Goal: Information Seeking & Learning: Learn about a topic

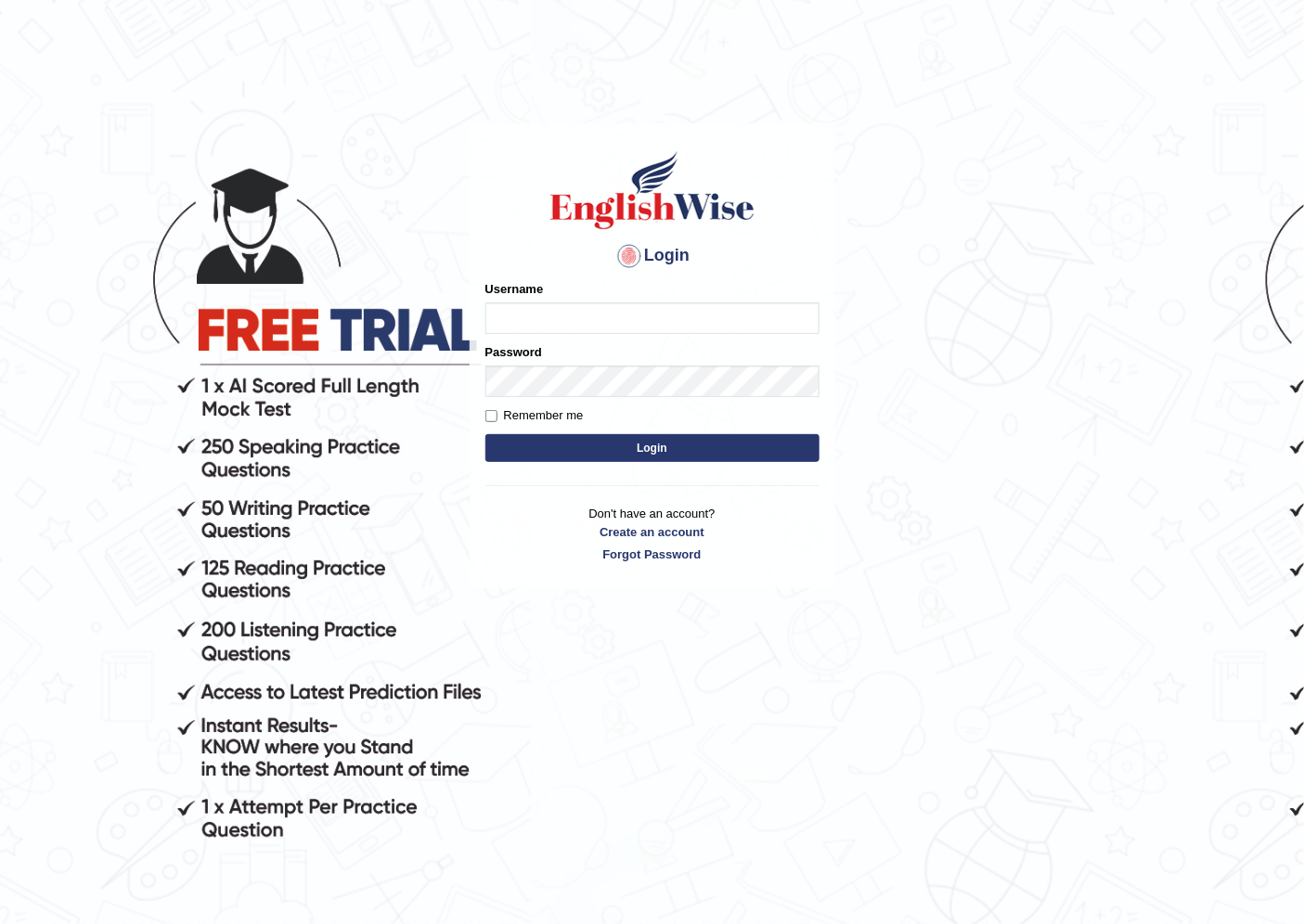
click at [670, 329] on input "Username" at bounding box center [652, 318] width 334 height 32
type input "reyad"
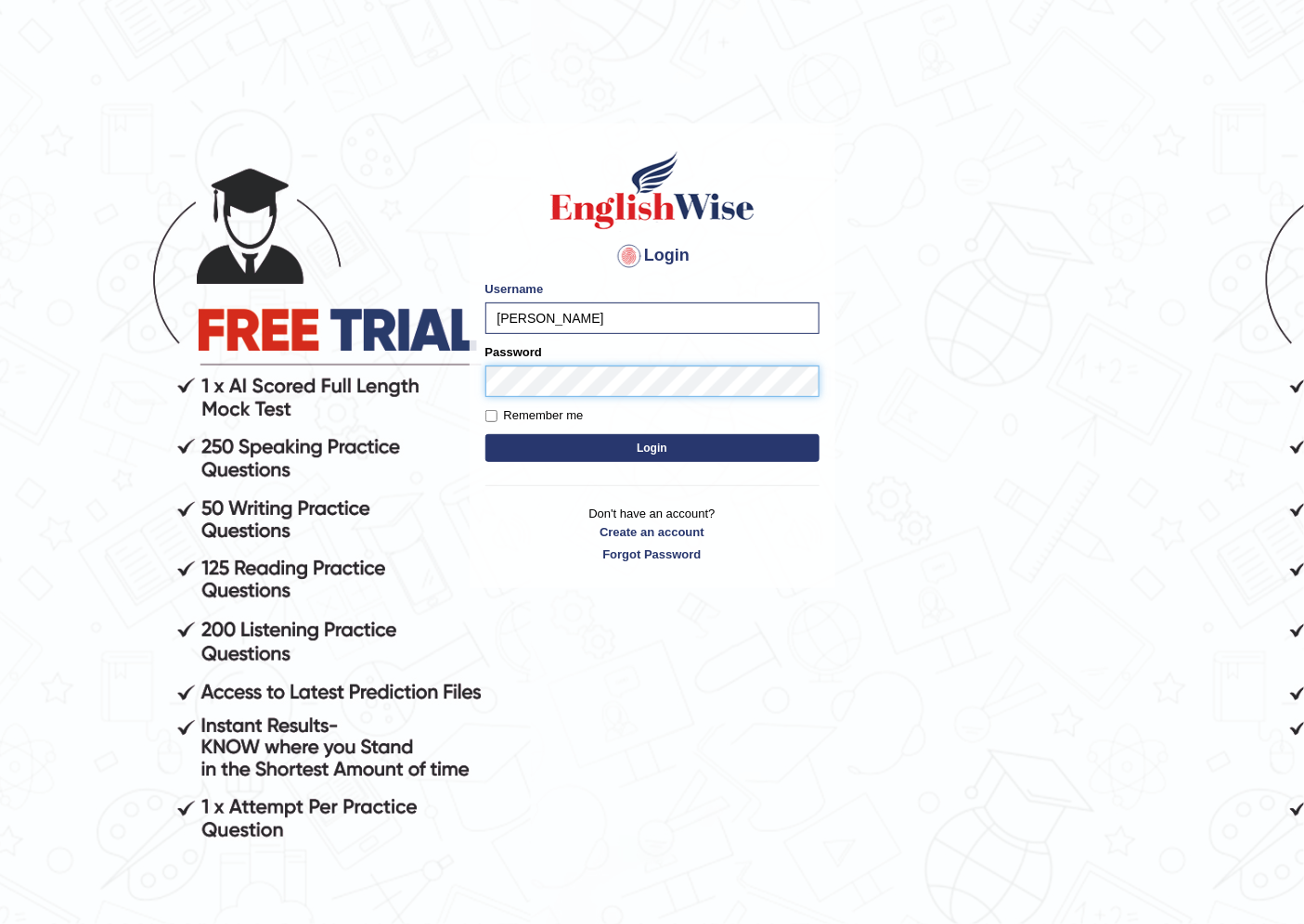
click at [486, 434] on button "Login" at bounding box center [652, 448] width 334 height 28
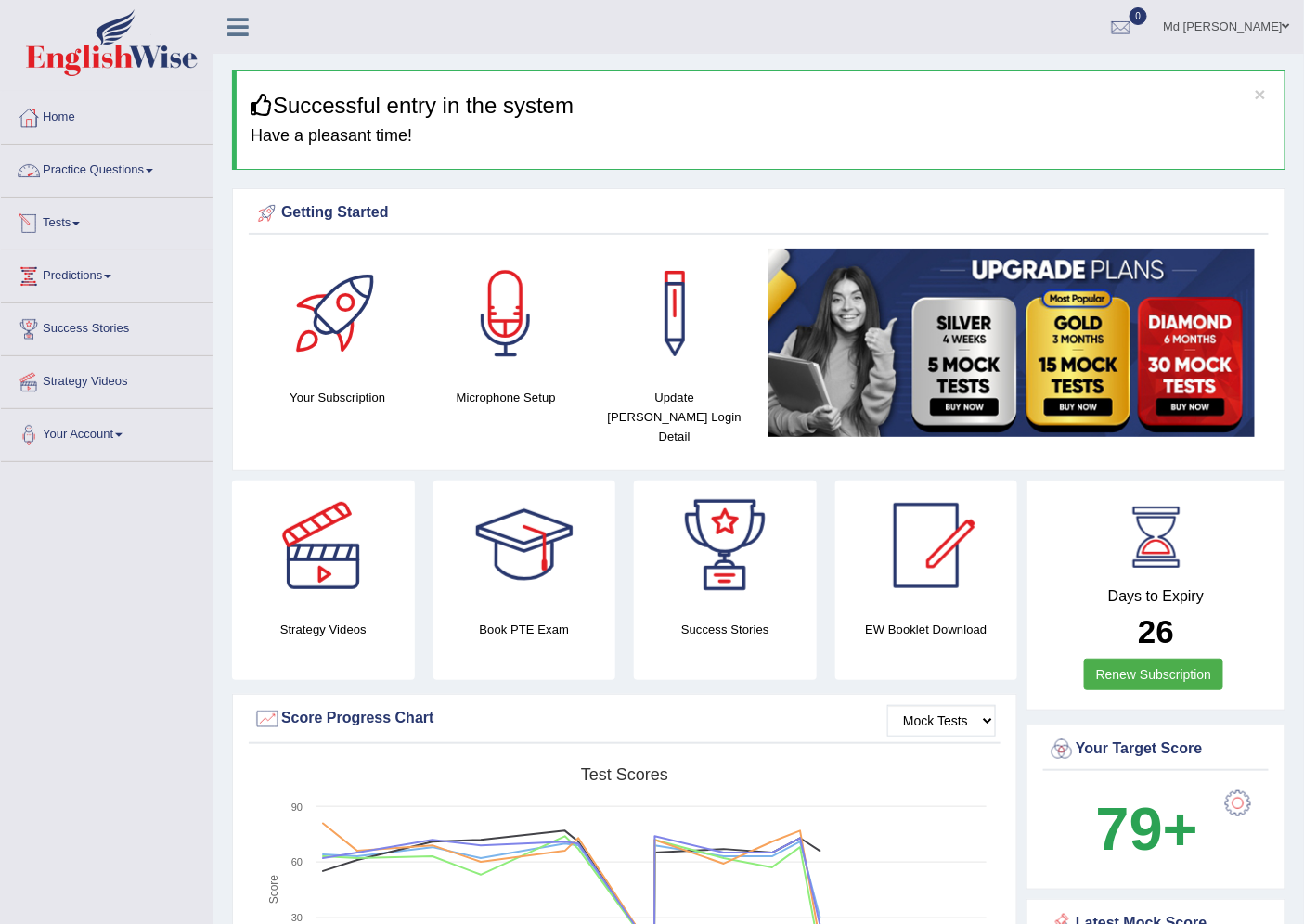
click at [105, 165] on link "Practice Questions" at bounding box center [106, 168] width 212 height 46
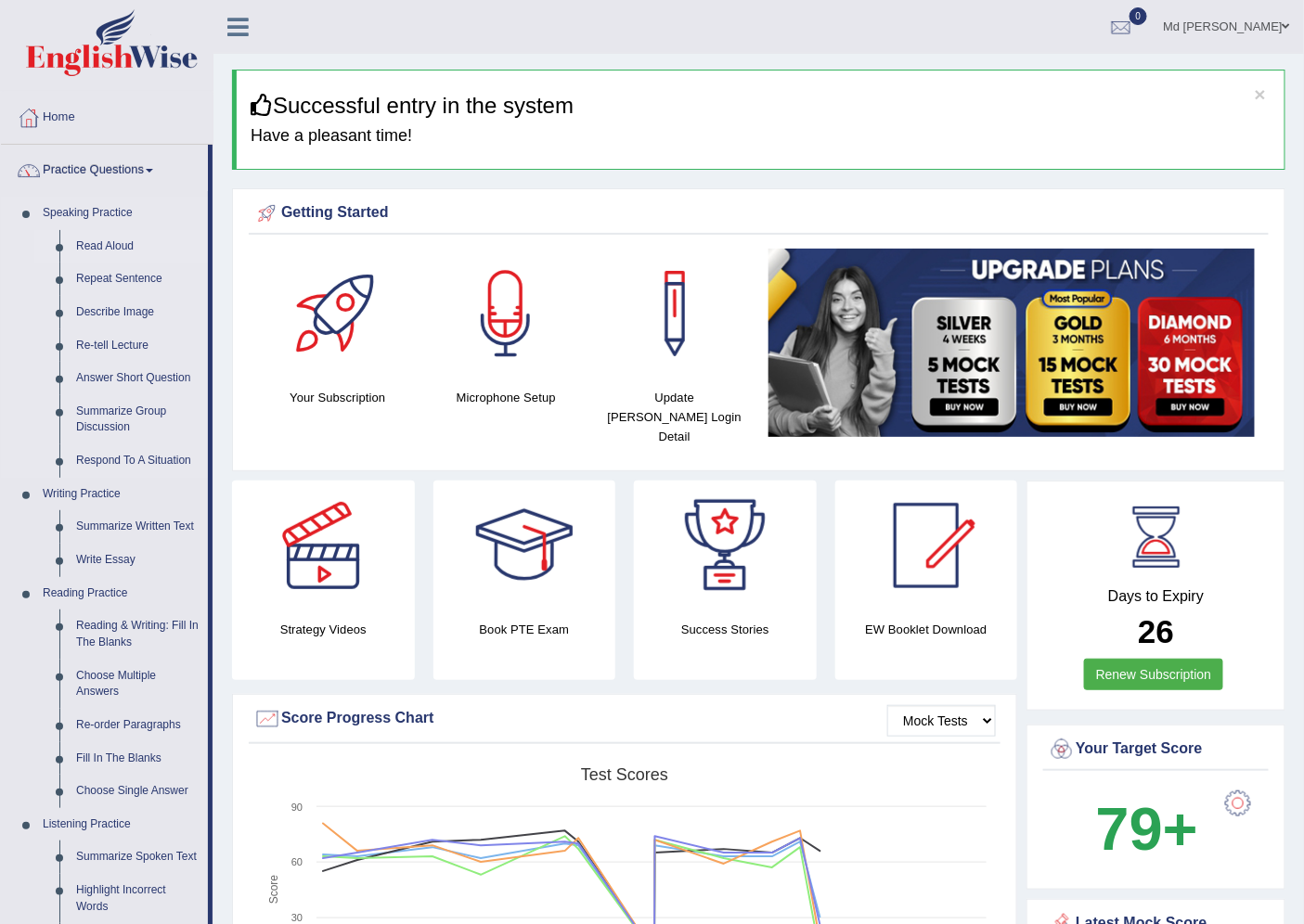
click at [113, 243] on link "Read Aloud" at bounding box center [137, 247] width 140 height 34
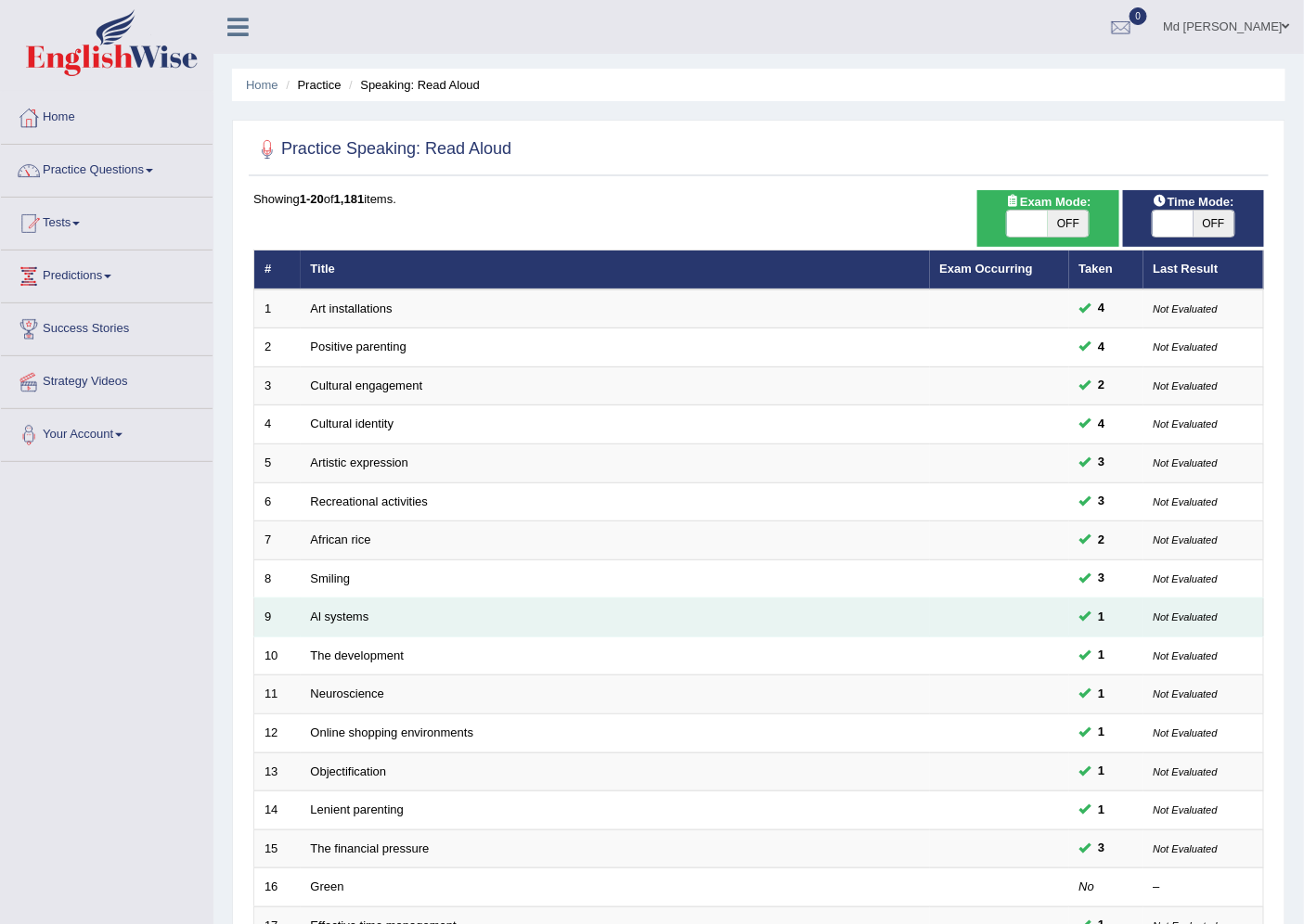
scroll to position [304, 0]
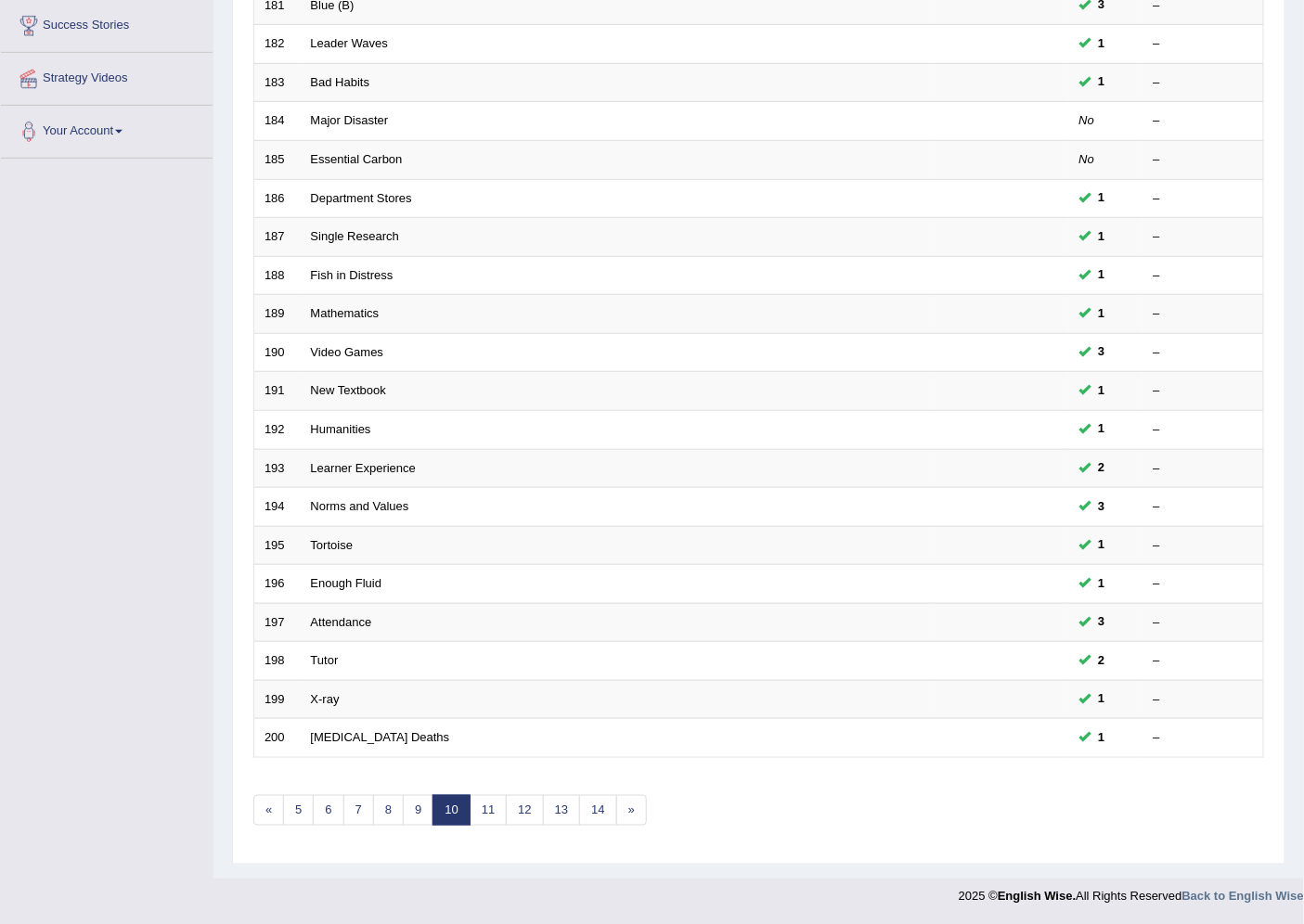
scroll to position [304, 0]
click at [608, 821] on link "14" at bounding box center [598, 811] width 37 height 31
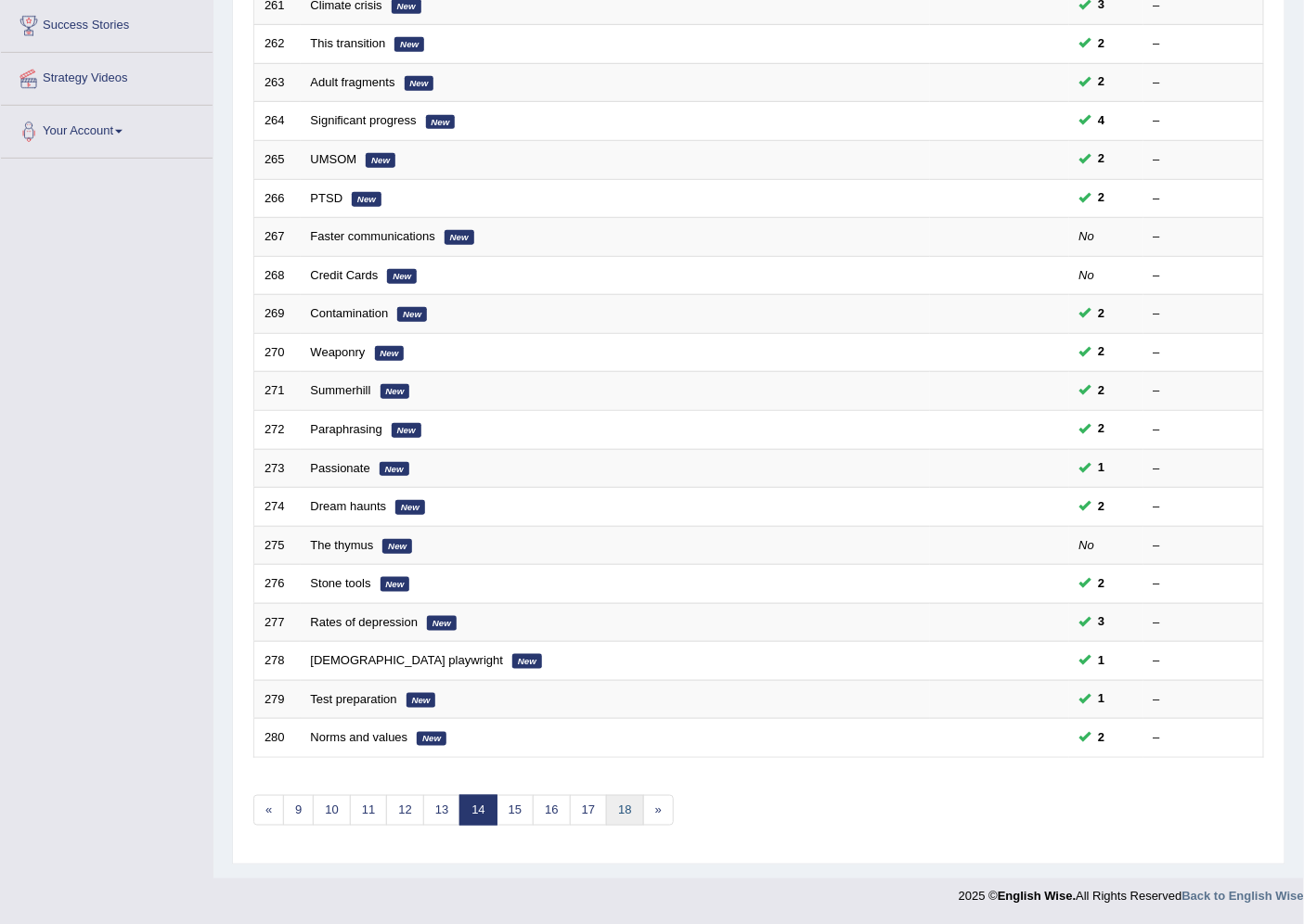
click at [608, 821] on link "18" at bounding box center [624, 811] width 37 height 31
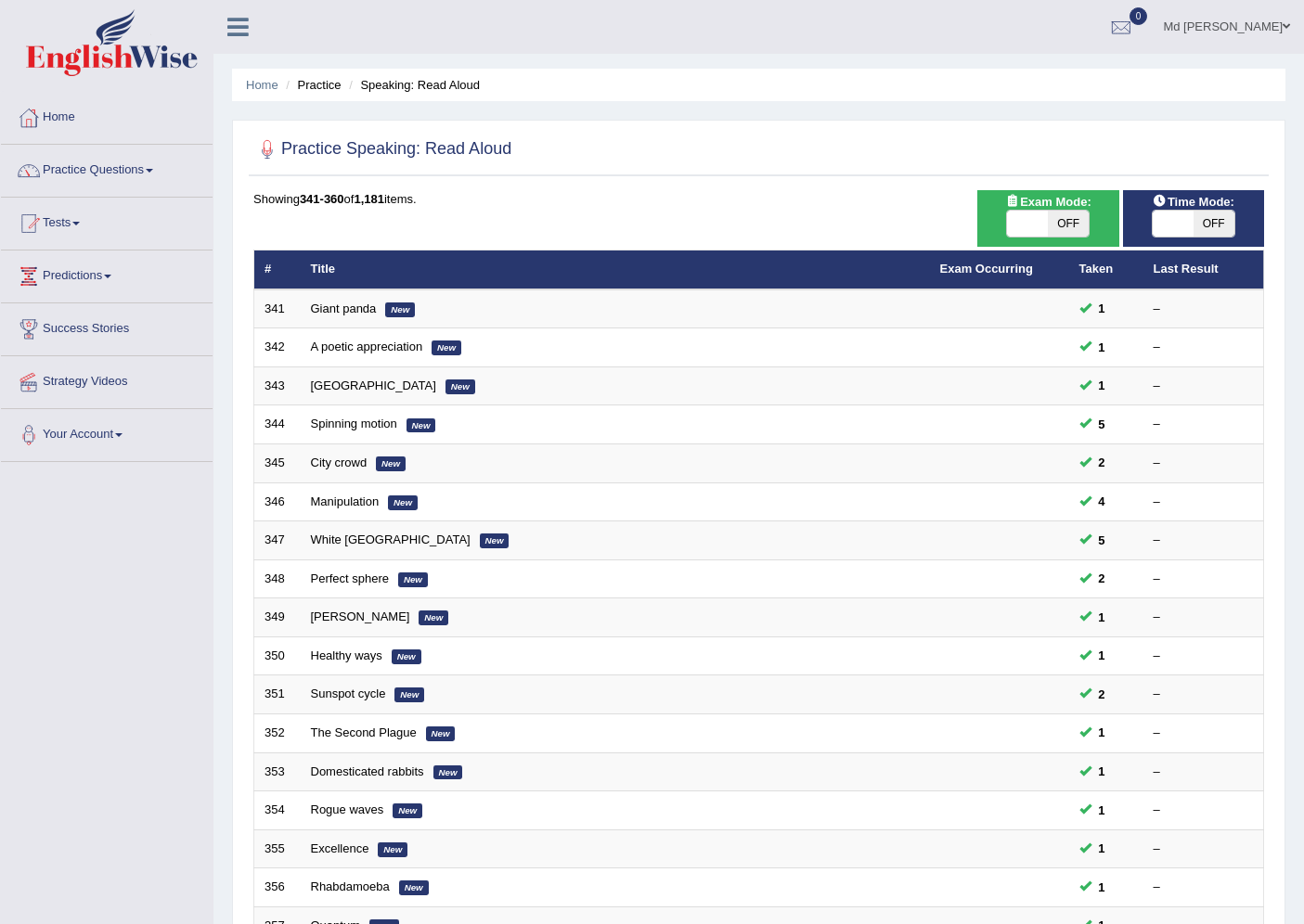
scroll to position [304, 0]
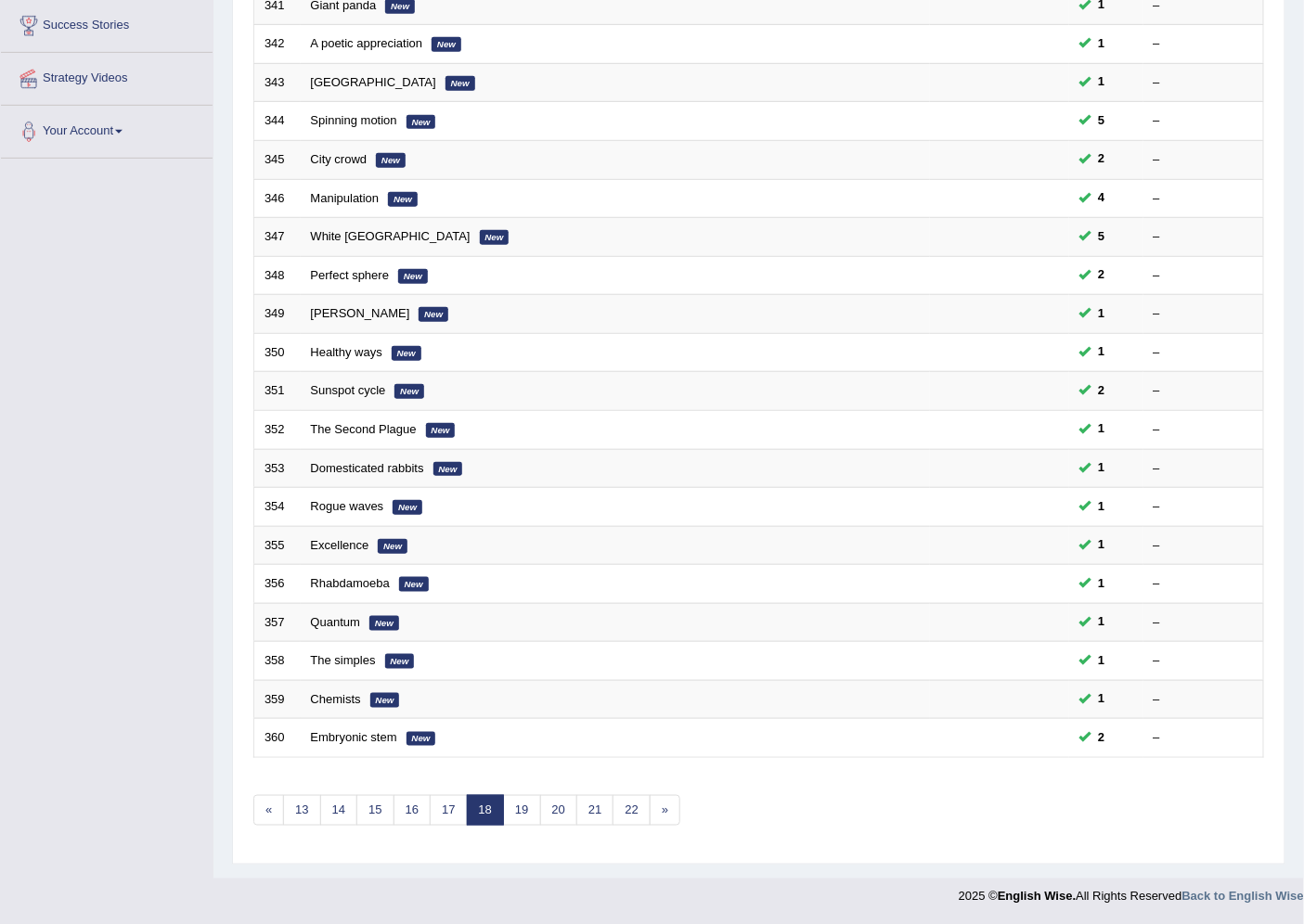
click at [608, 821] on link "21" at bounding box center [595, 811] width 37 height 31
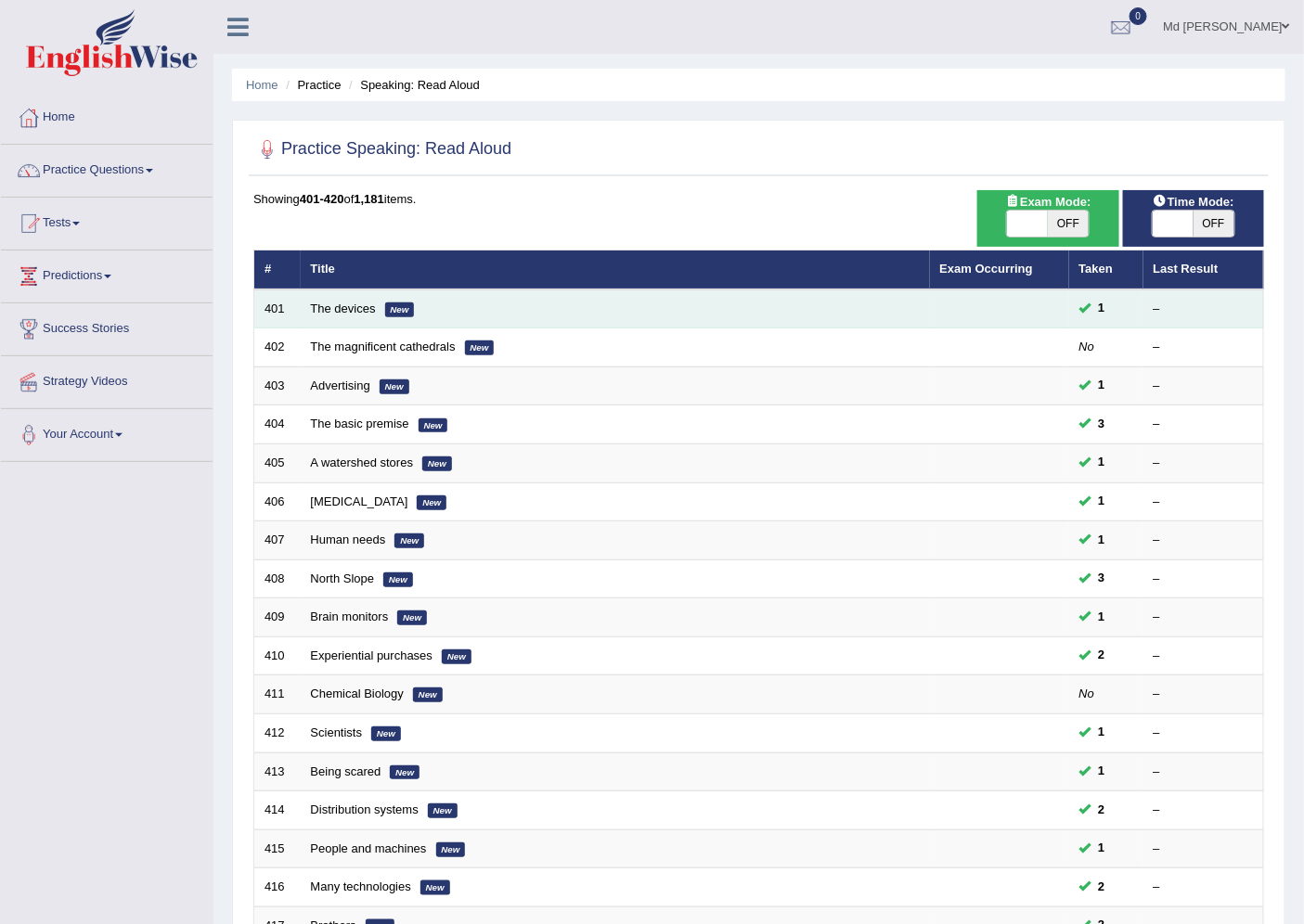
click at [338, 317] on td "The devices New" at bounding box center [615, 309] width 629 height 39
click at [352, 308] on link "The devices" at bounding box center [342, 309] width 65 height 14
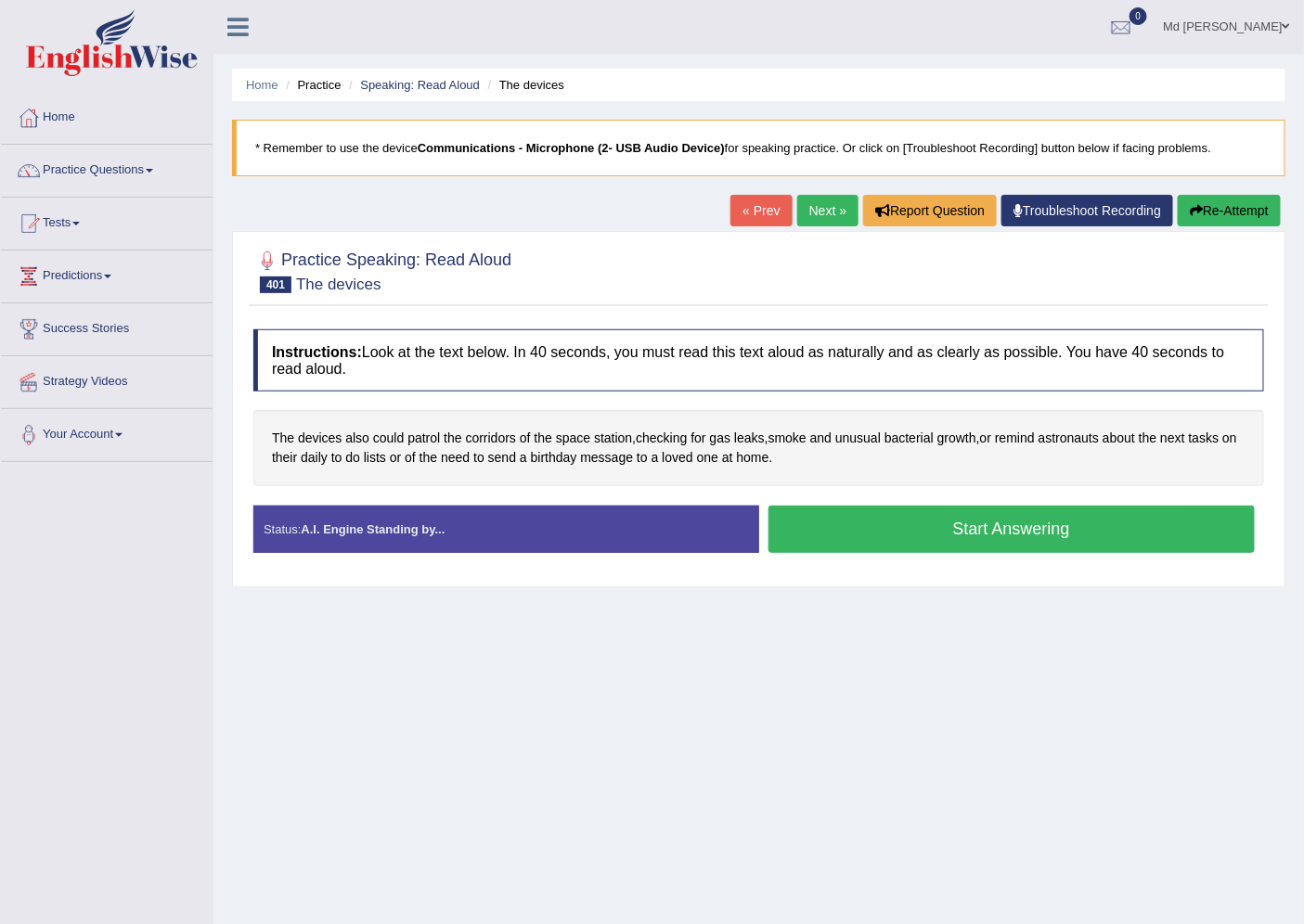
click at [917, 520] on button "Start Answering" at bounding box center [1012, 529] width 488 height 47
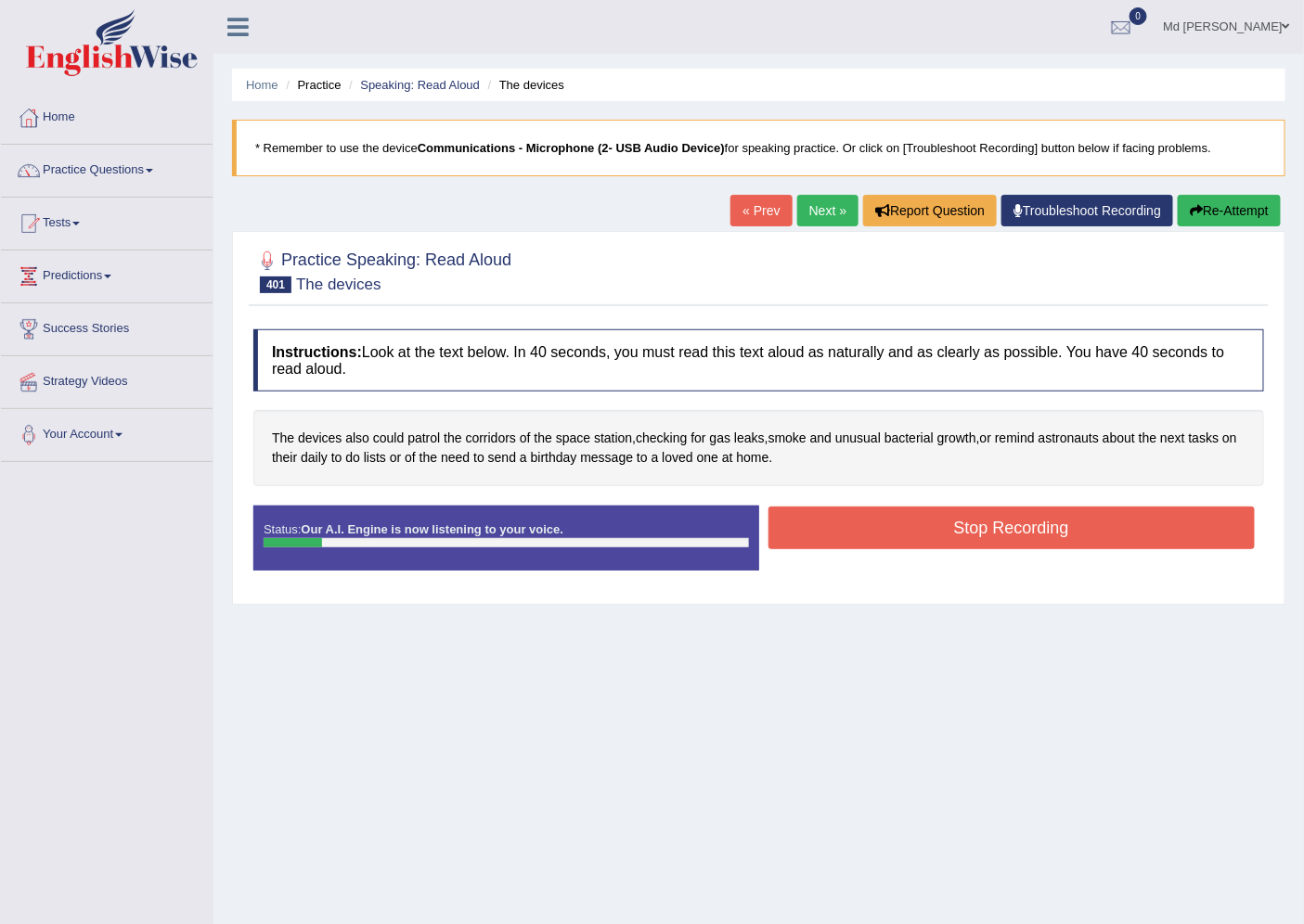
click at [828, 208] on link "Next »" at bounding box center [827, 210] width 61 height 32
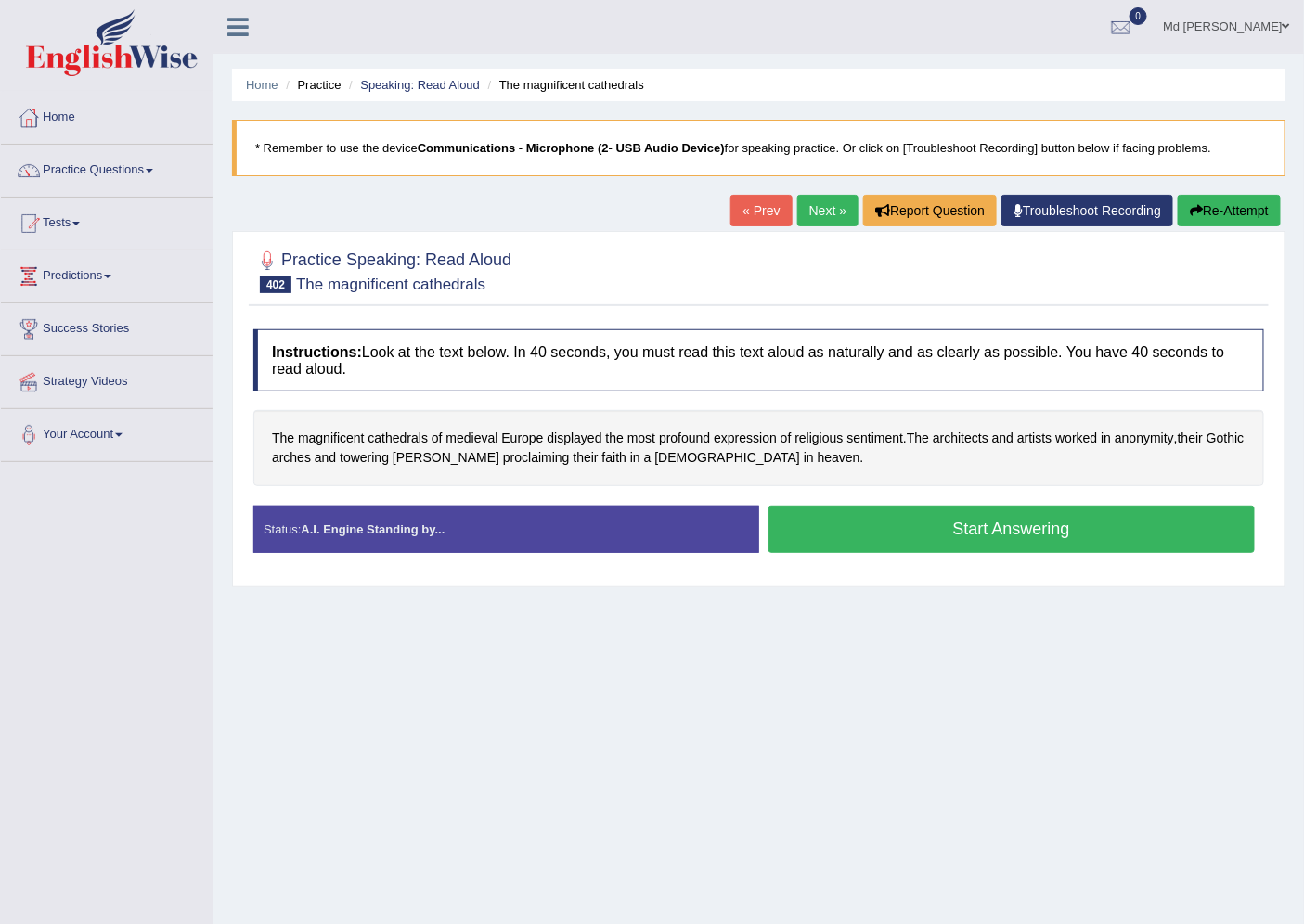
drag, startPoint x: 0, startPoint y: 0, endPoint x: 828, endPoint y: 208, distance: 853.7
click at [828, 208] on link "Next »" at bounding box center [827, 210] width 61 height 32
click at [958, 525] on button "Start Answering" at bounding box center [1012, 529] width 488 height 47
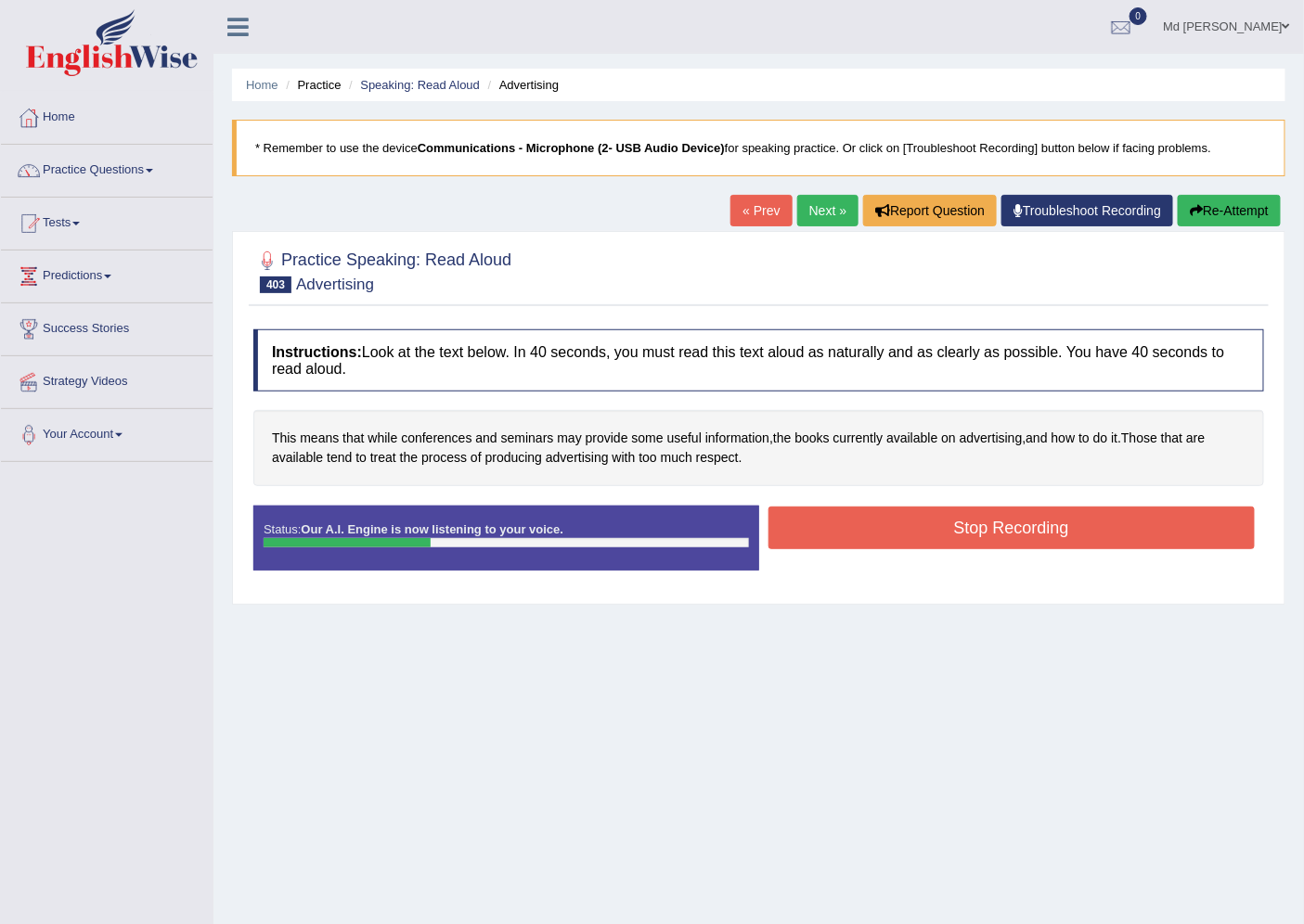
click at [850, 513] on button "Stop Recording" at bounding box center [1012, 528] width 488 height 43
click at [850, 514] on div "Status: Our A.I. Engine is now listening to your voice. Start Answering Stop Re…" at bounding box center [758, 548] width 1011 height 83
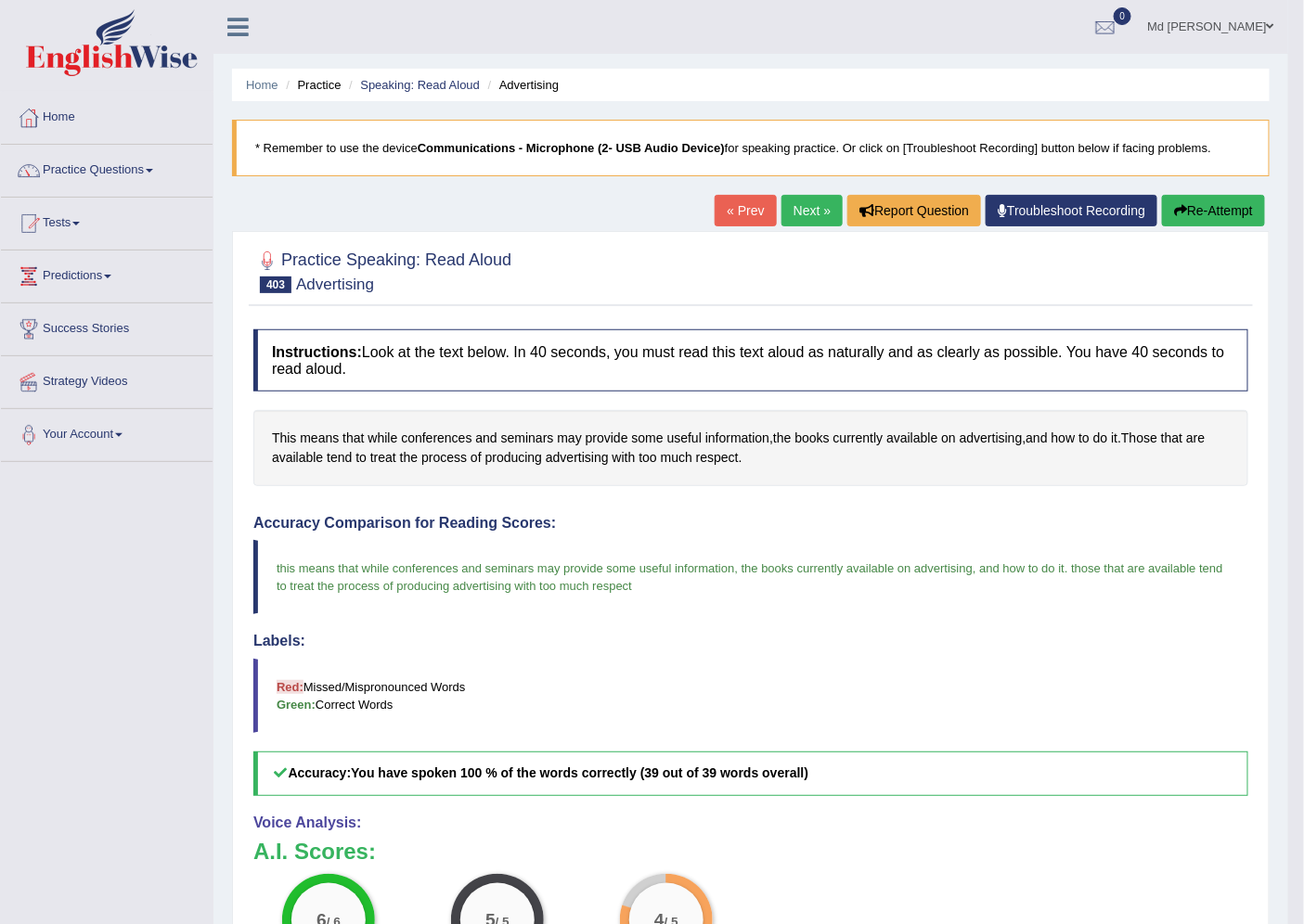
click at [794, 210] on link "Next »" at bounding box center [812, 210] width 61 height 32
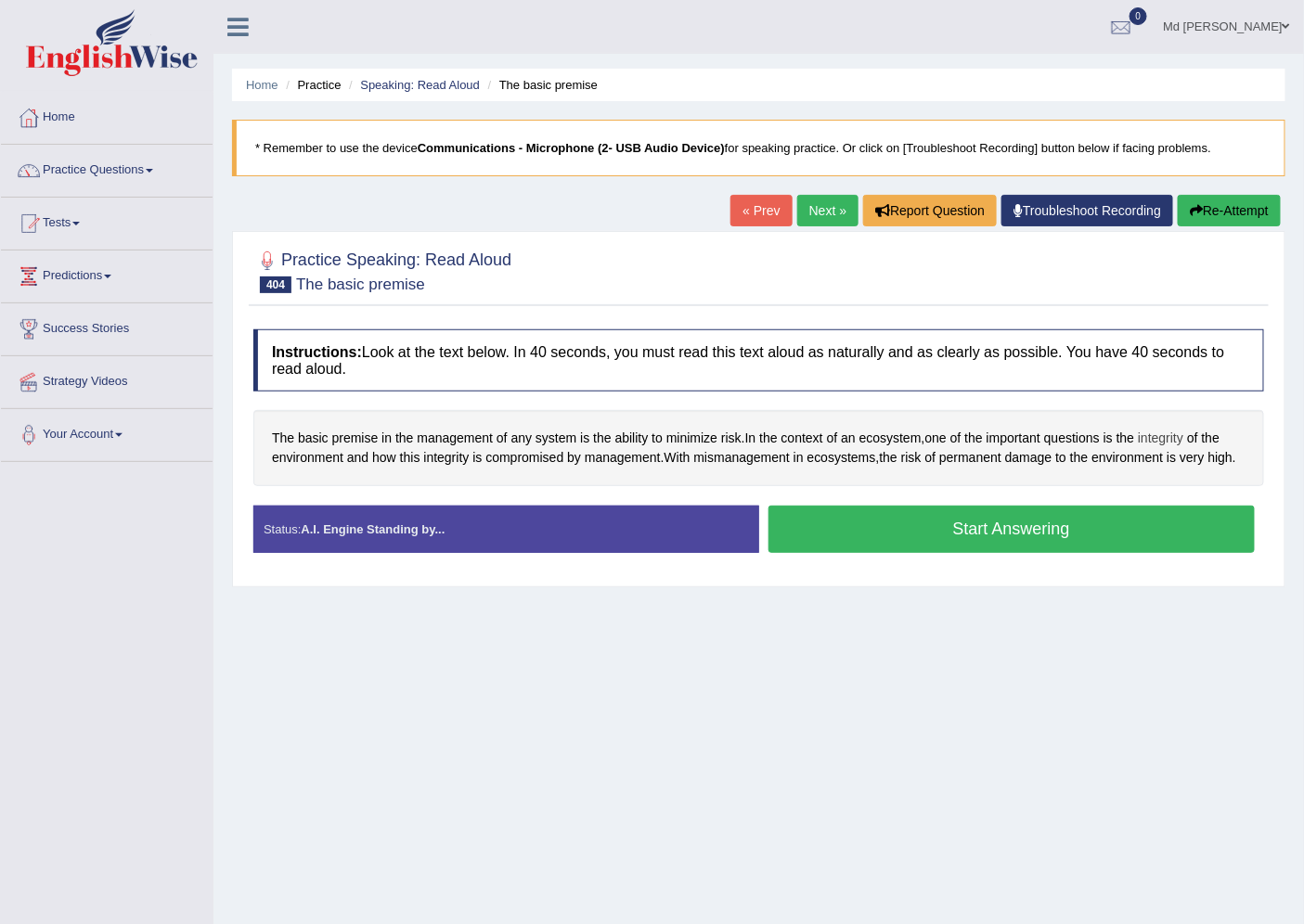
click at [1183, 447] on span "integrity" at bounding box center [1160, 438] width 45 height 19
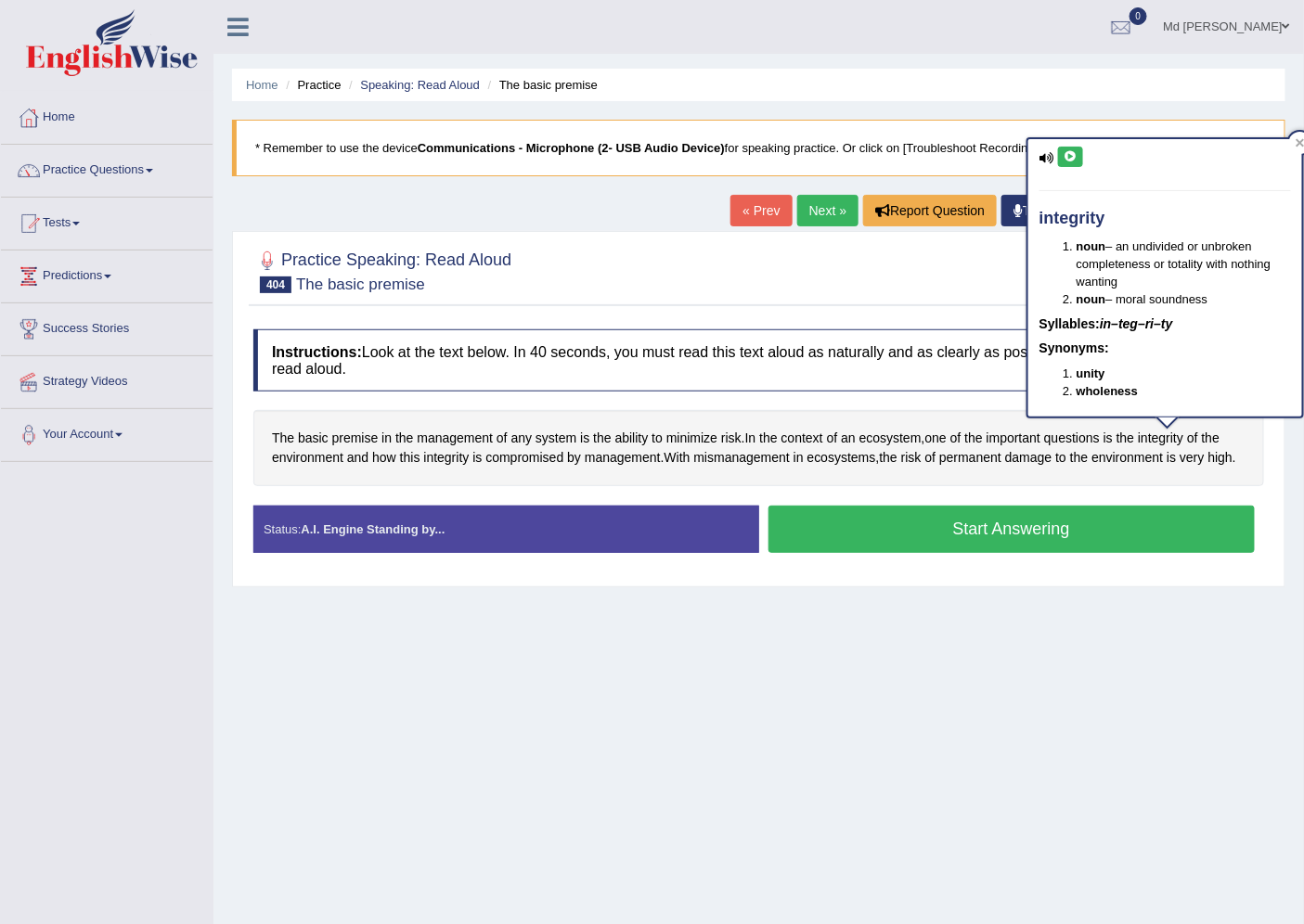
click at [1071, 158] on icon at bounding box center [1070, 157] width 14 height 12
click at [1143, 476] on div "The basic premise in the management of any system is the ability to minimize ri…" at bounding box center [758, 448] width 1011 height 75
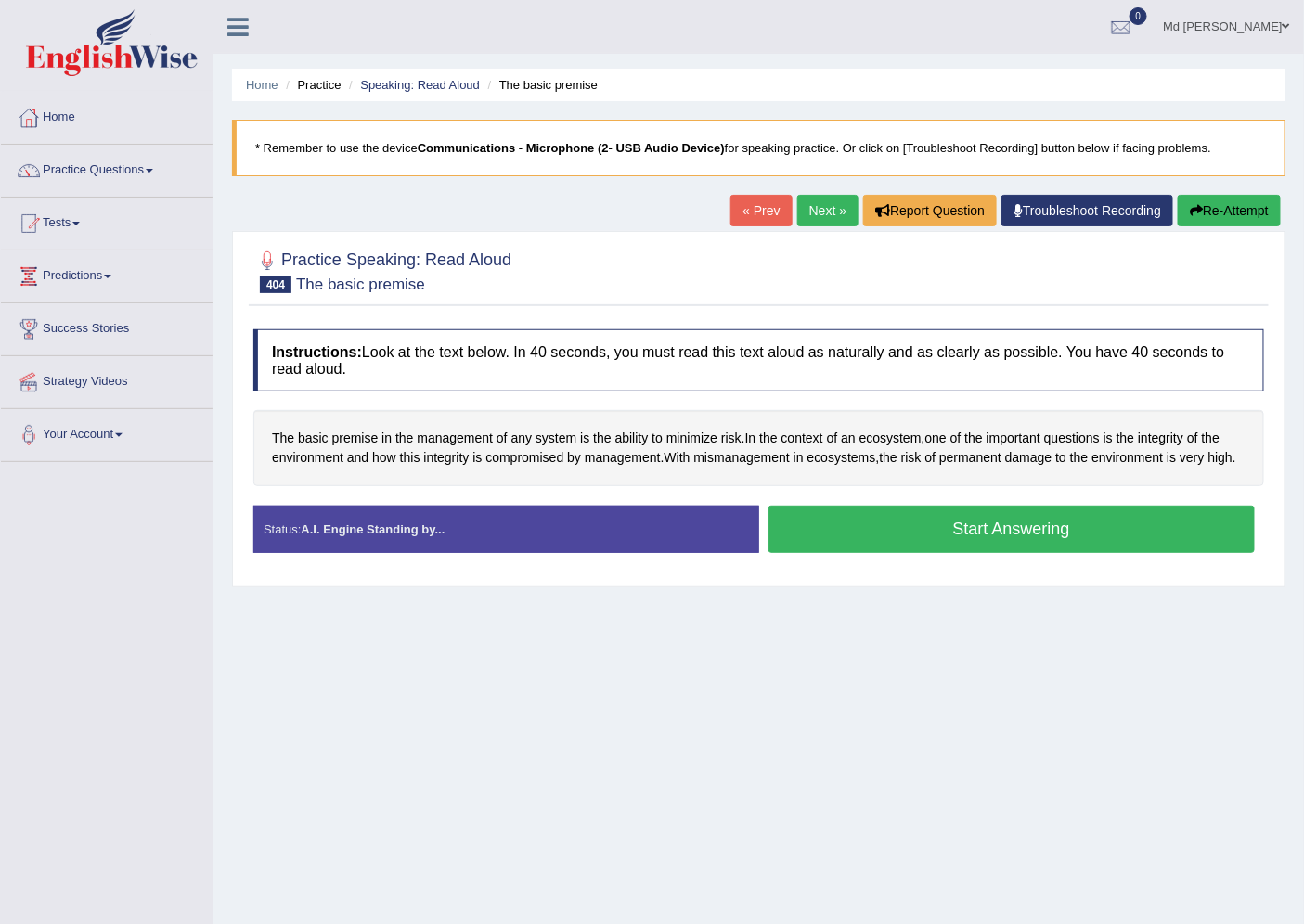
click at [1053, 532] on button "Start Answering" at bounding box center [1012, 529] width 488 height 47
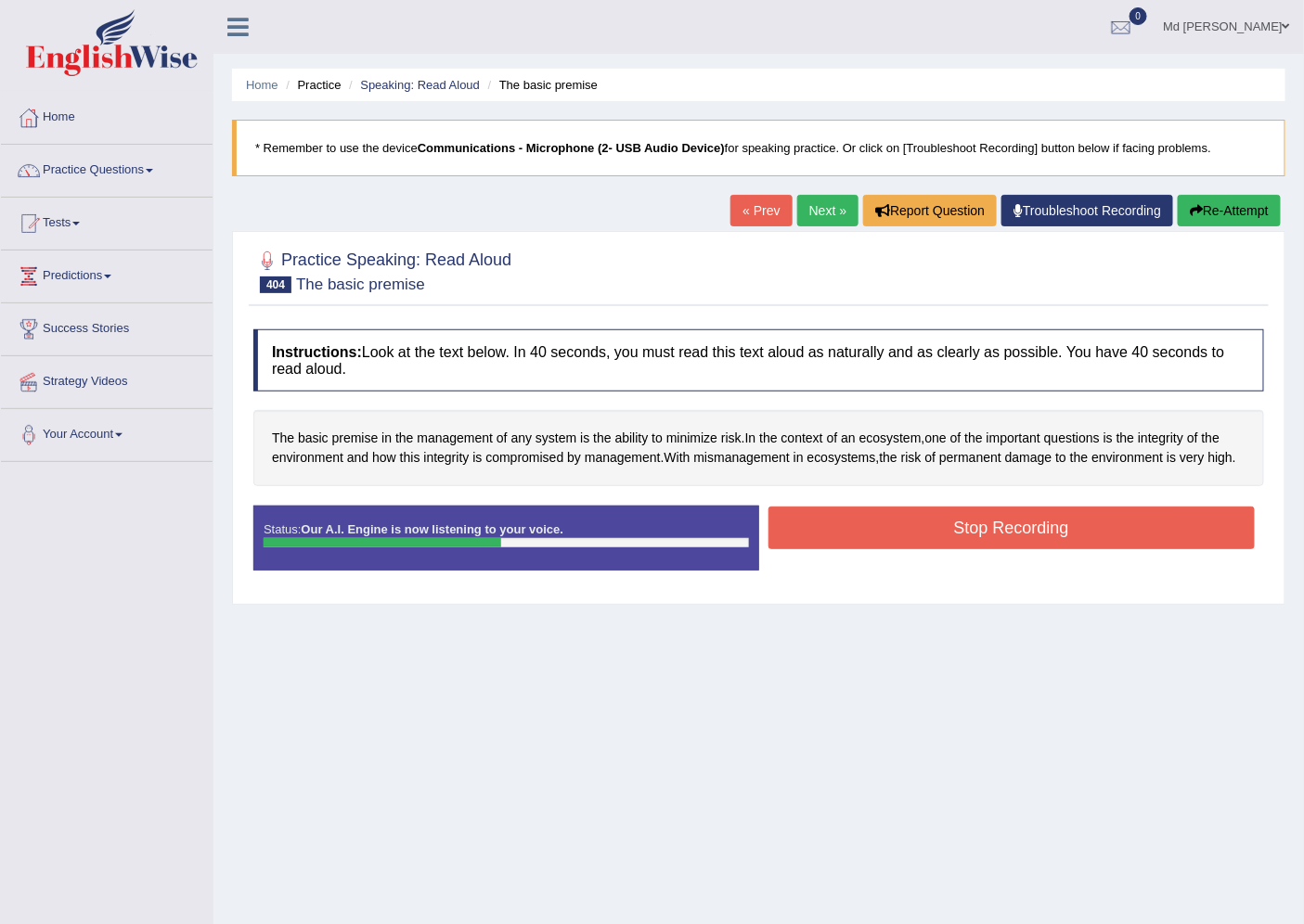
click at [1109, 524] on button "Stop Recording" at bounding box center [1012, 528] width 488 height 43
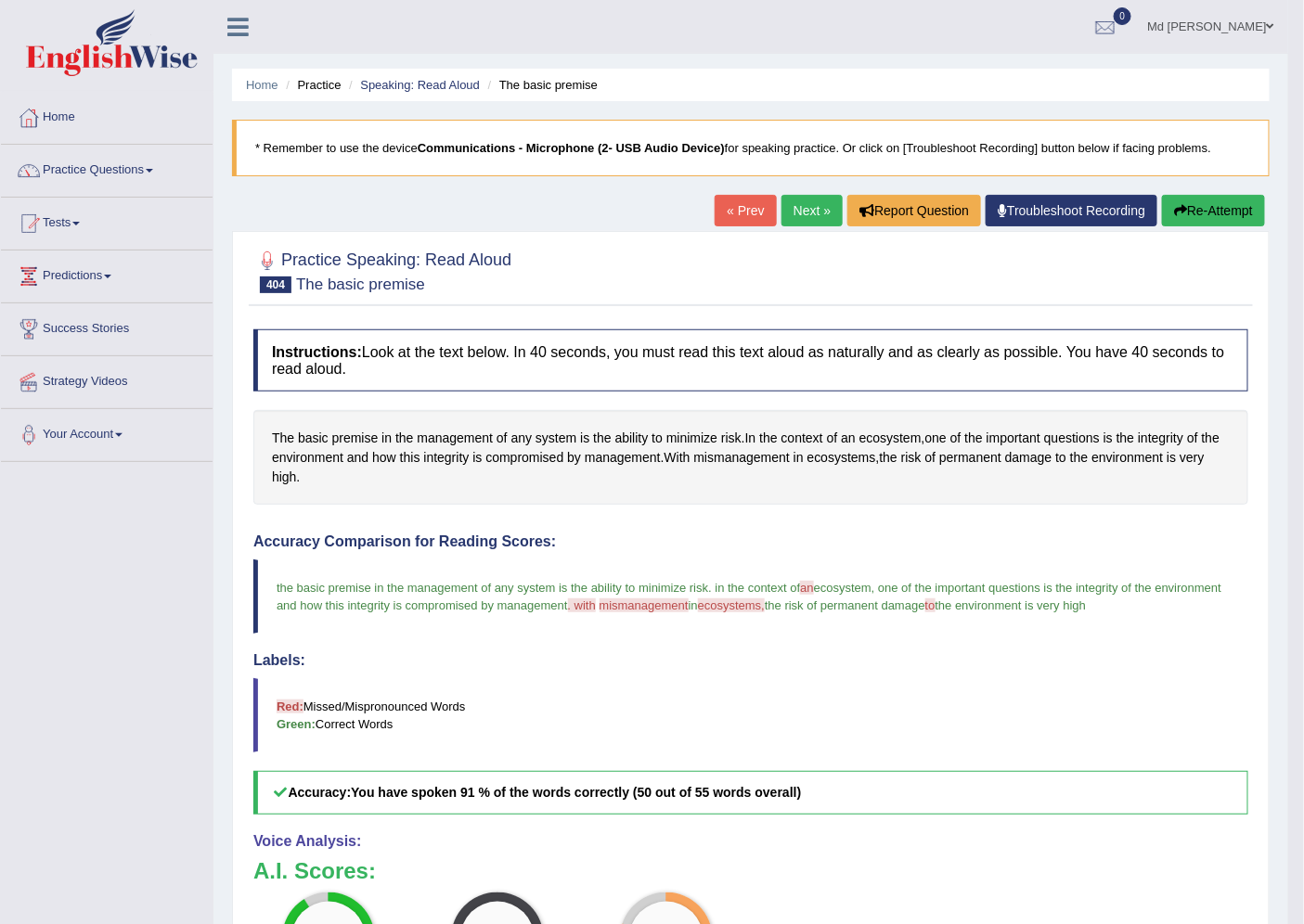
click at [1201, 218] on button "Re-Attempt" at bounding box center [1213, 210] width 103 height 32
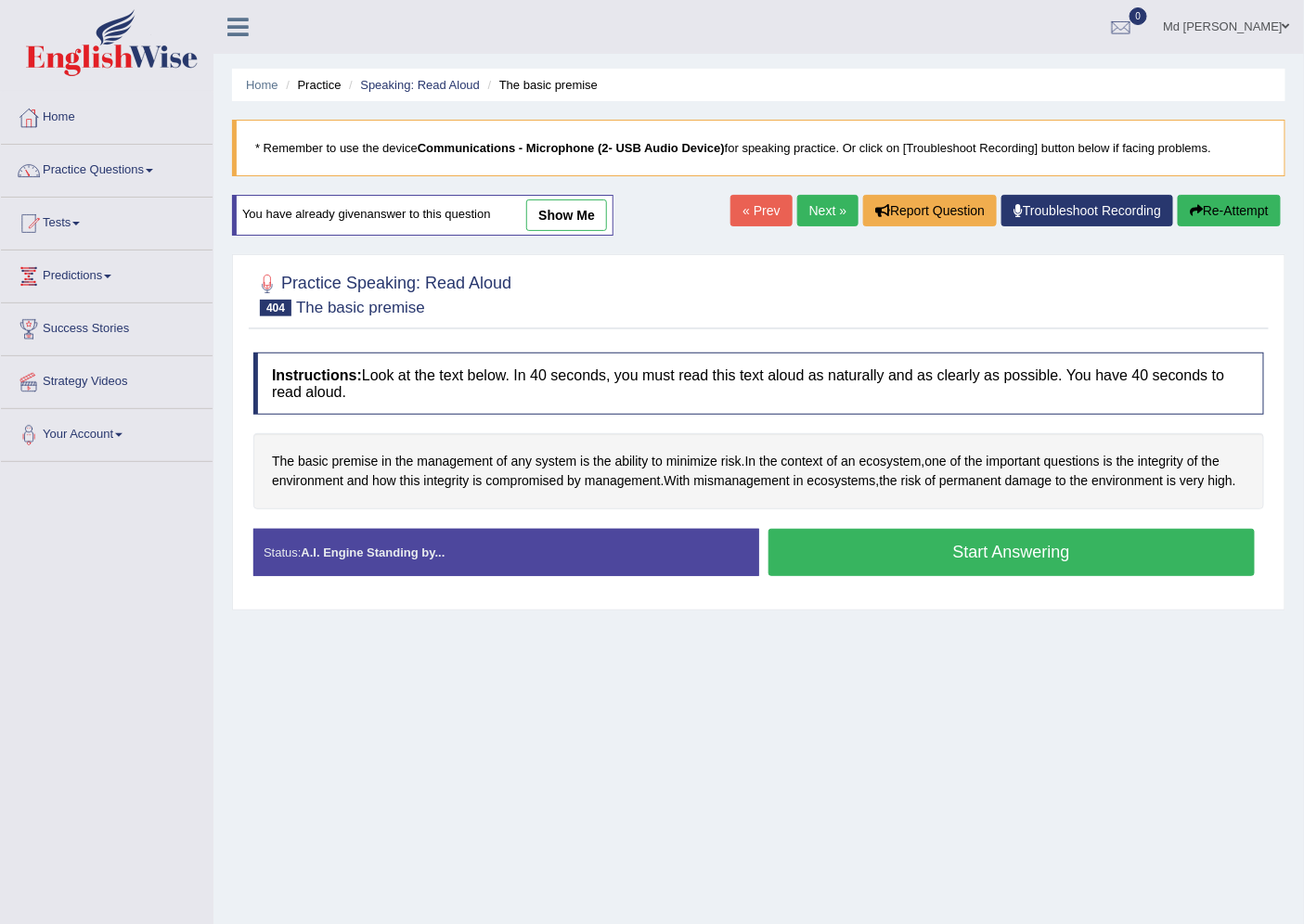
click at [937, 553] on button "Start Answering" at bounding box center [1012, 552] width 488 height 47
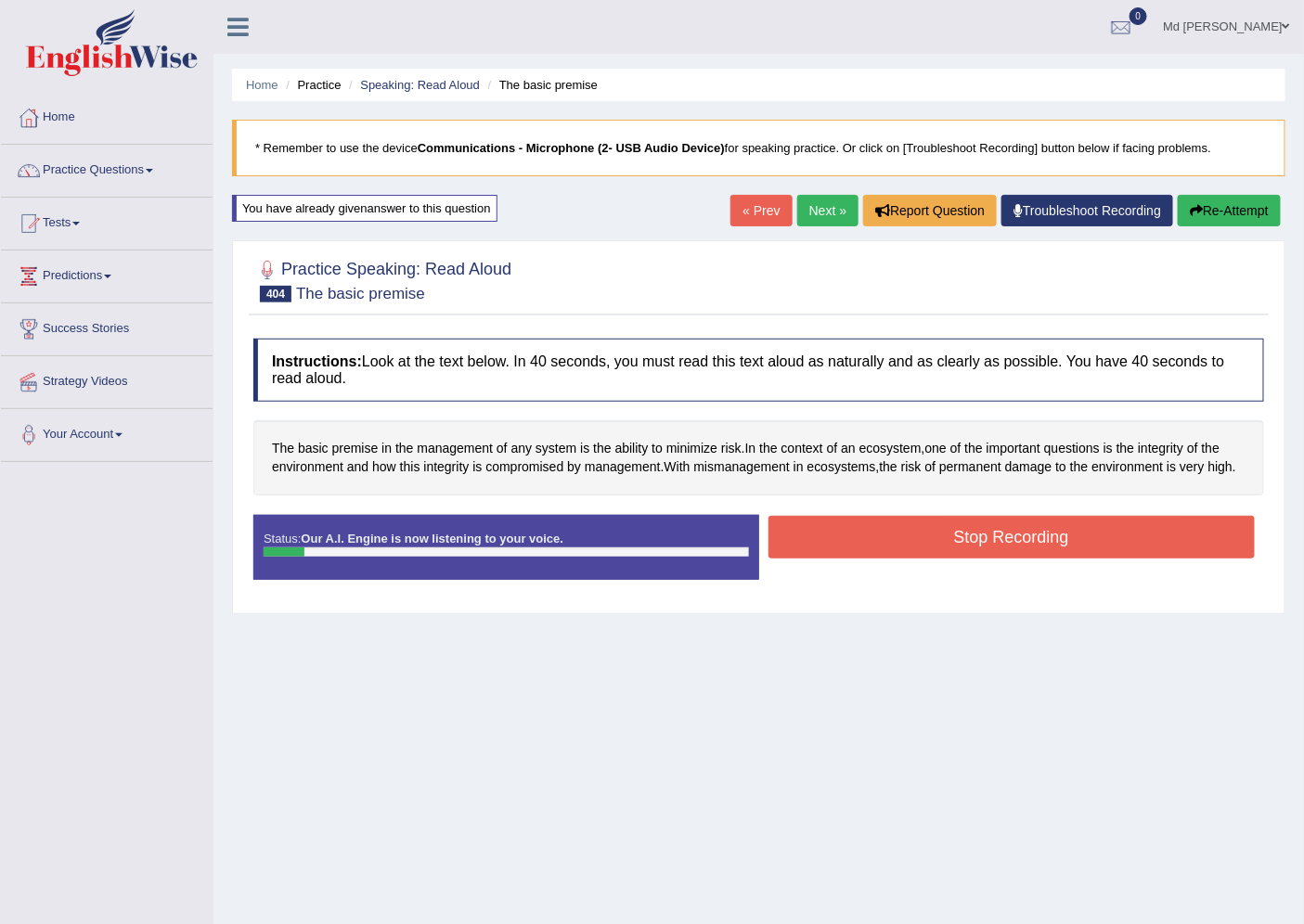
click at [1194, 221] on button "Re-Attempt" at bounding box center [1229, 210] width 103 height 32
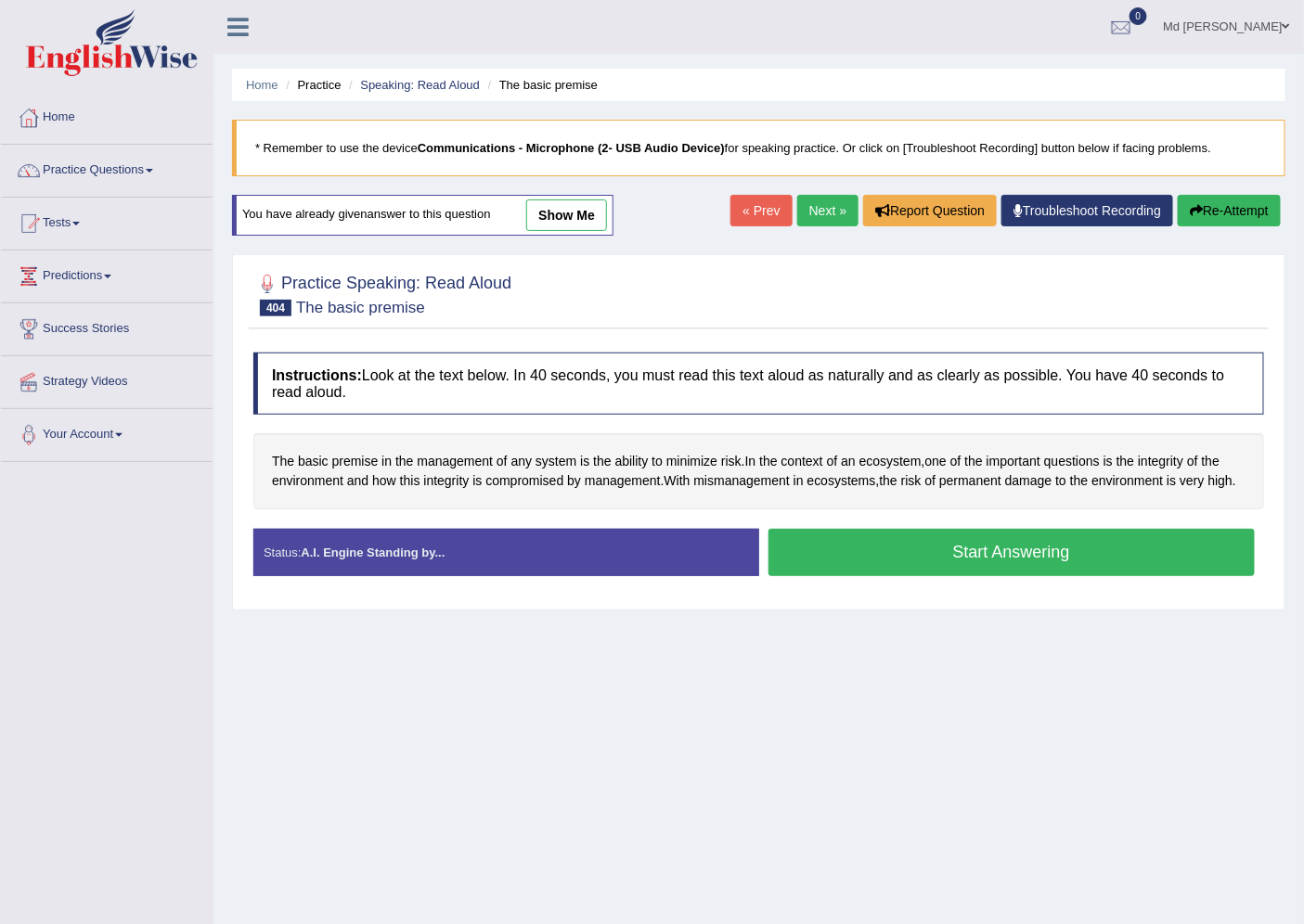
click at [981, 554] on button "Start Answering" at bounding box center [1012, 552] width 488 height 47
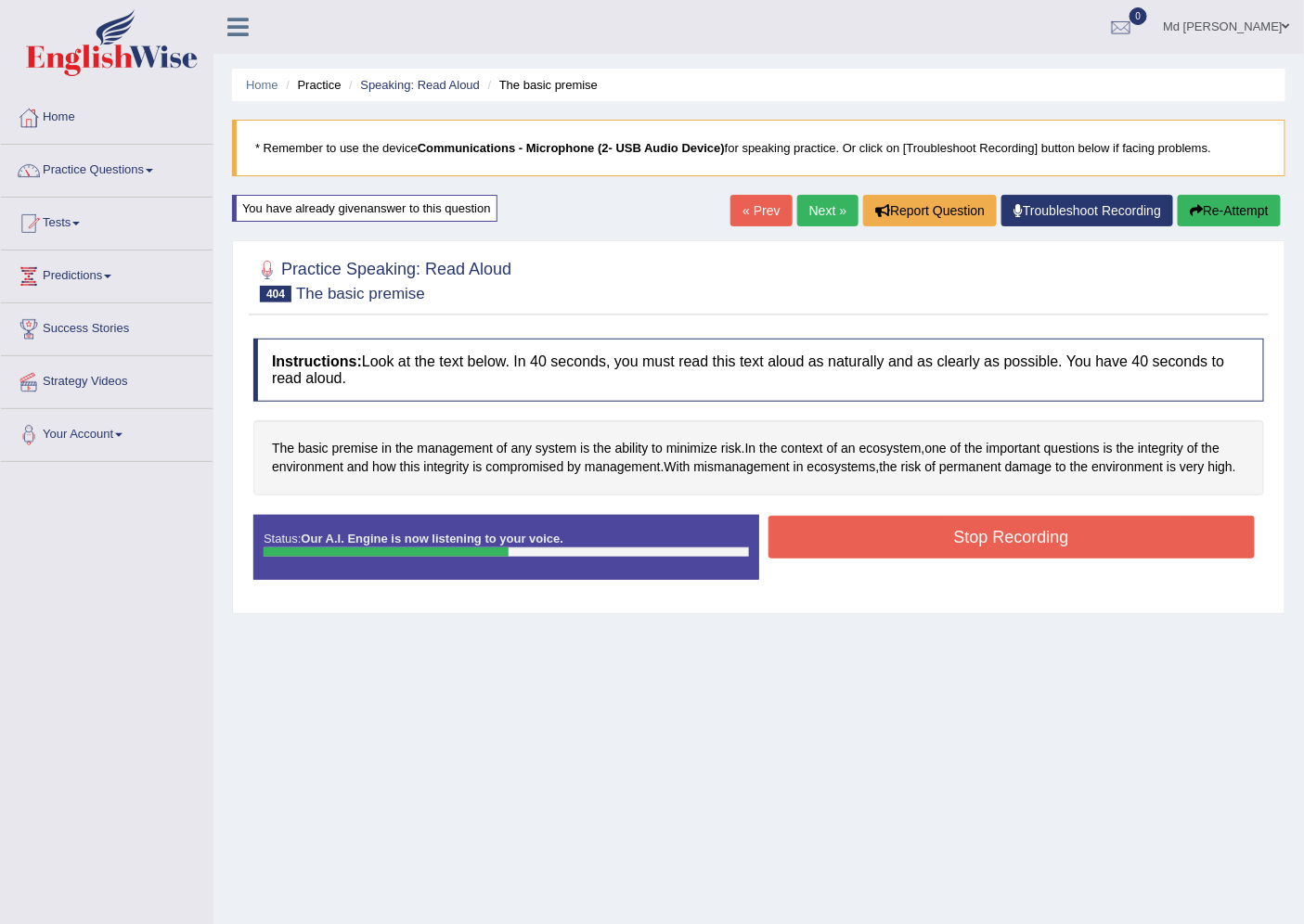
click at [1097, 526] on button "Stop Recording" at bounding box center [1012, 537] width 488 height 43
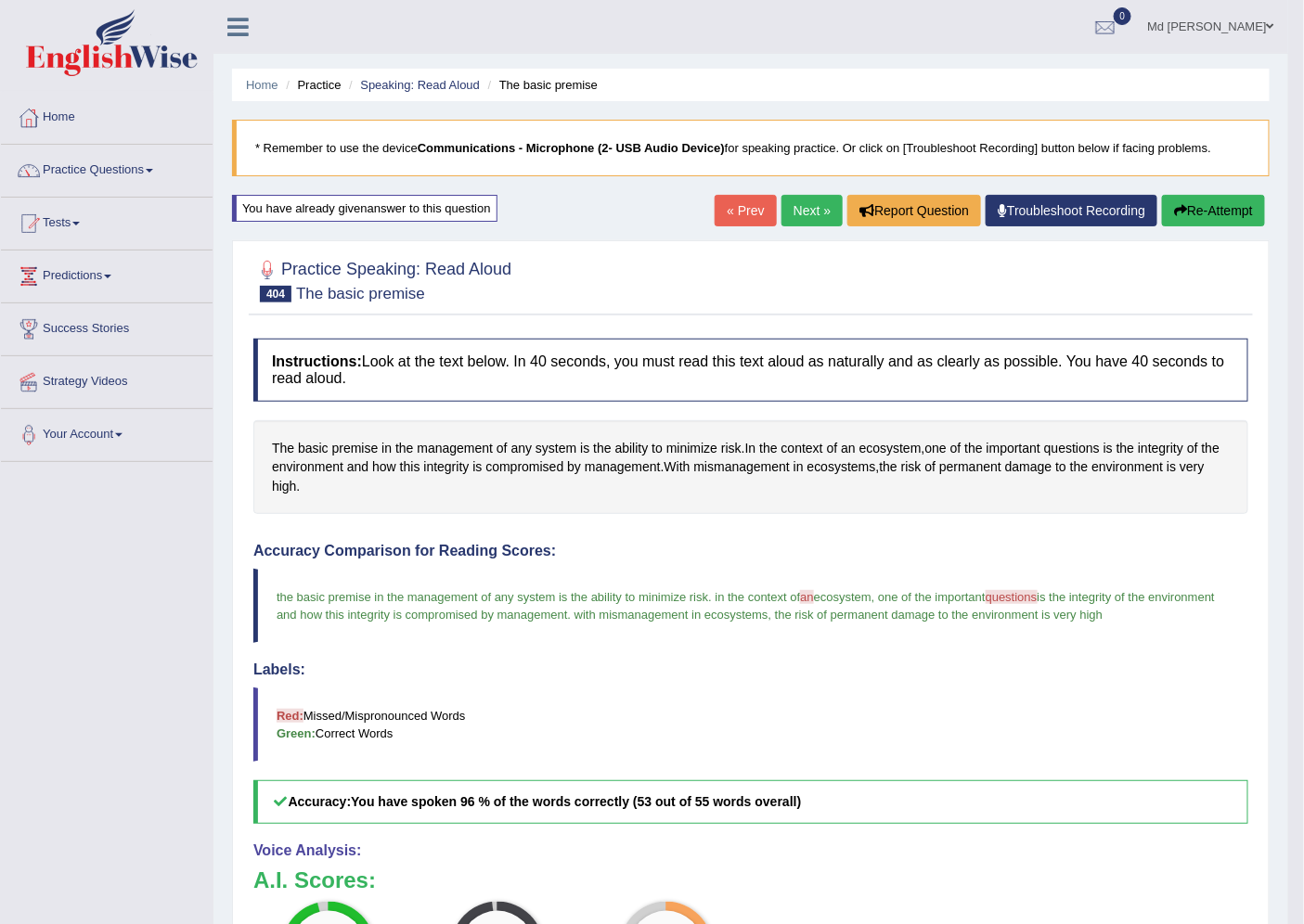
click at [813, 218] on link "Next »" at bounding box center [812, 210] width 61 height 32
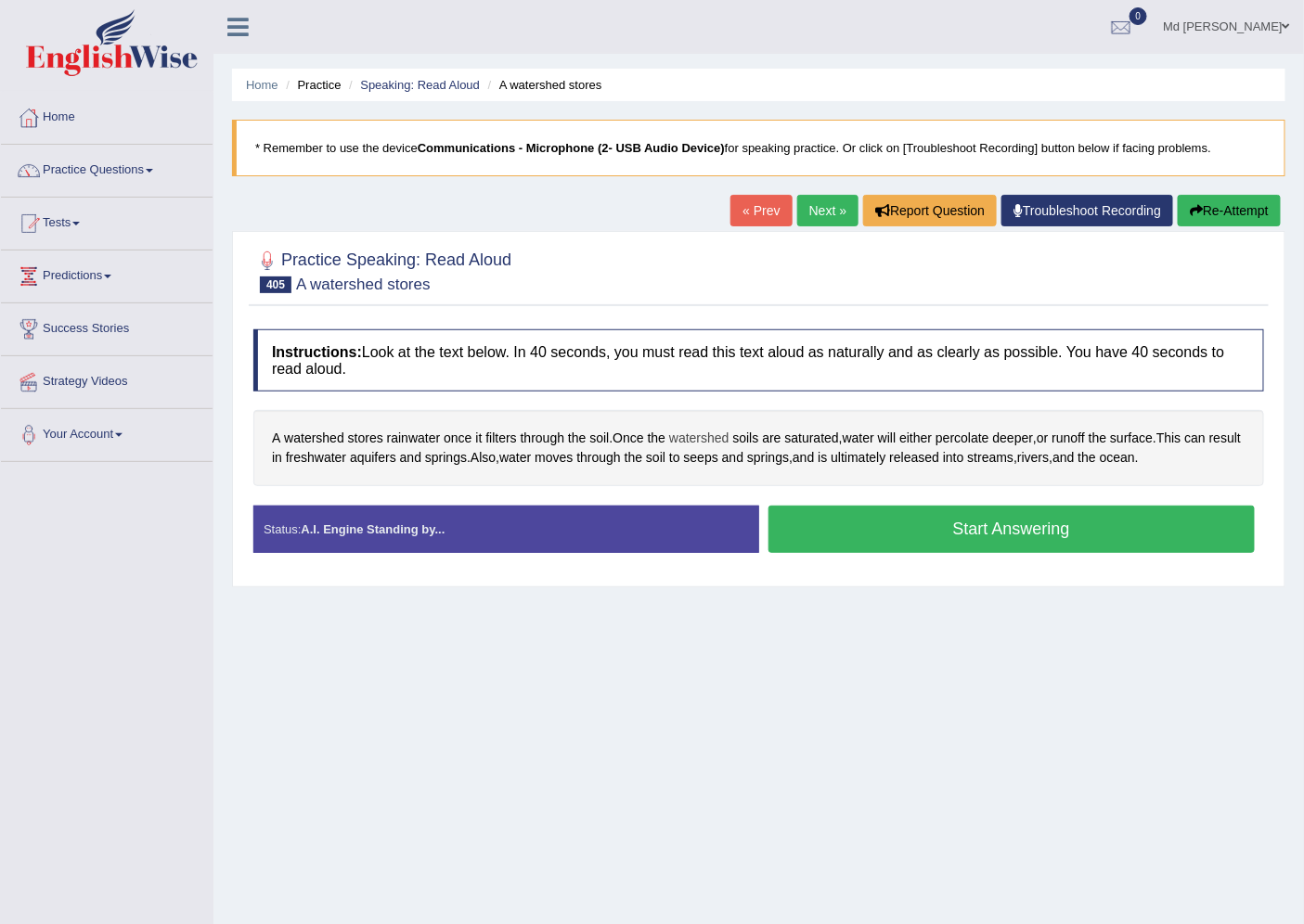
click at [713, 434] on span "watershed" at bounding box center [699, 438] width 60 height 19
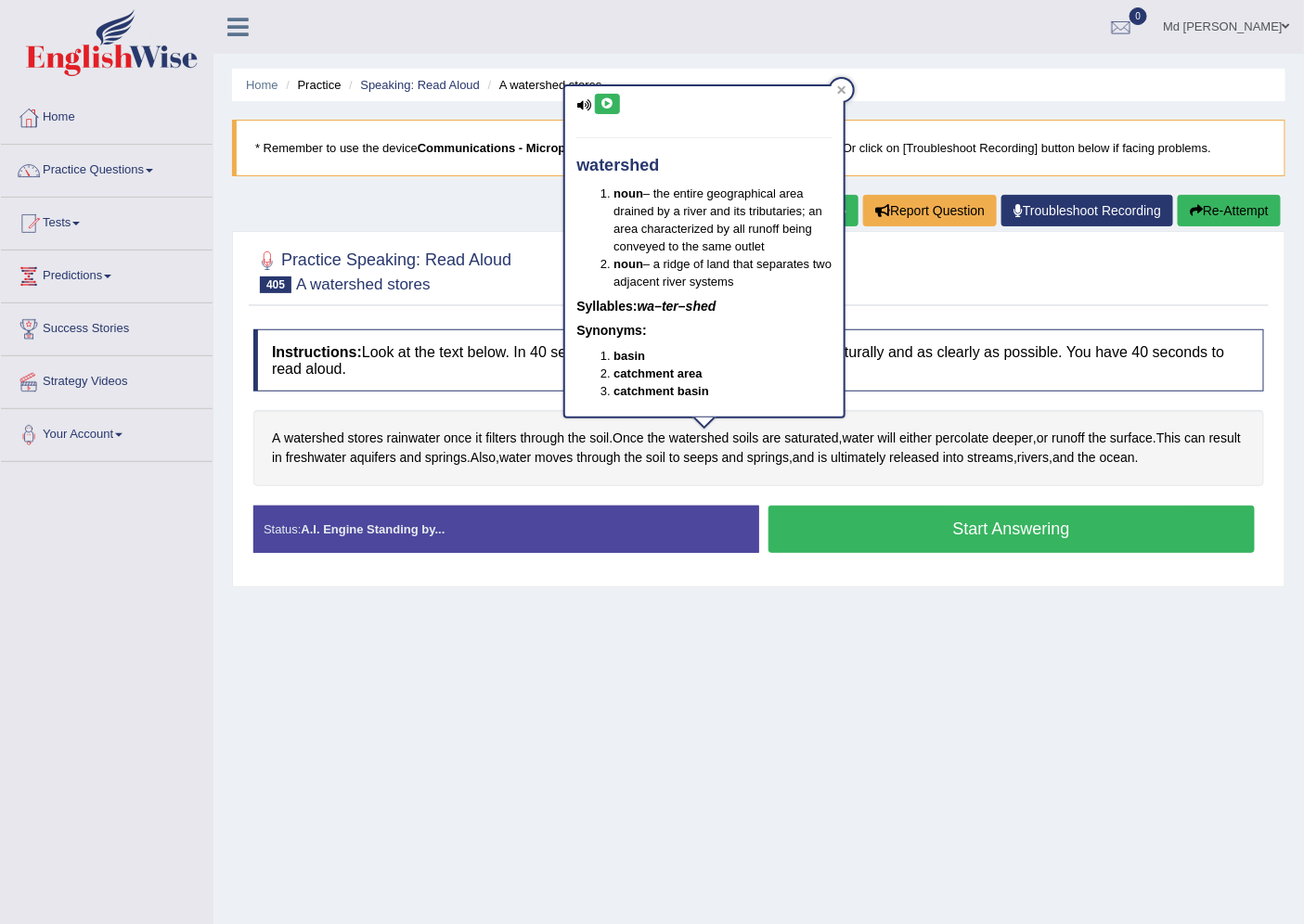
click at [604, 94] on button at bounding box center [608, 104] width 25 height 20
click at [849, 84] on div at bounding box center [841, 90] width 22 height 22
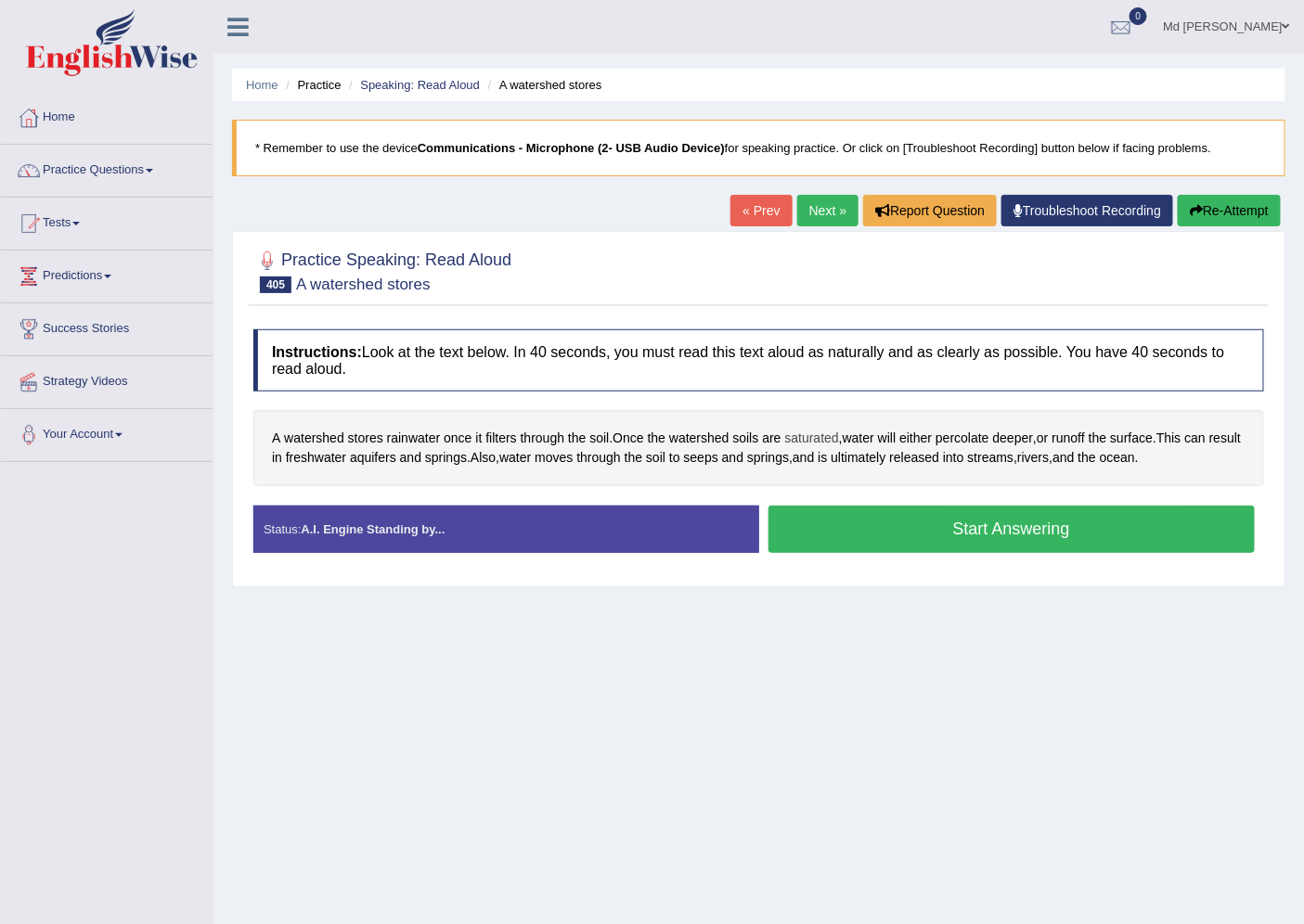
click at [812, 440] on span "saturated" at bounding box center [812, 438] width 54 height 19
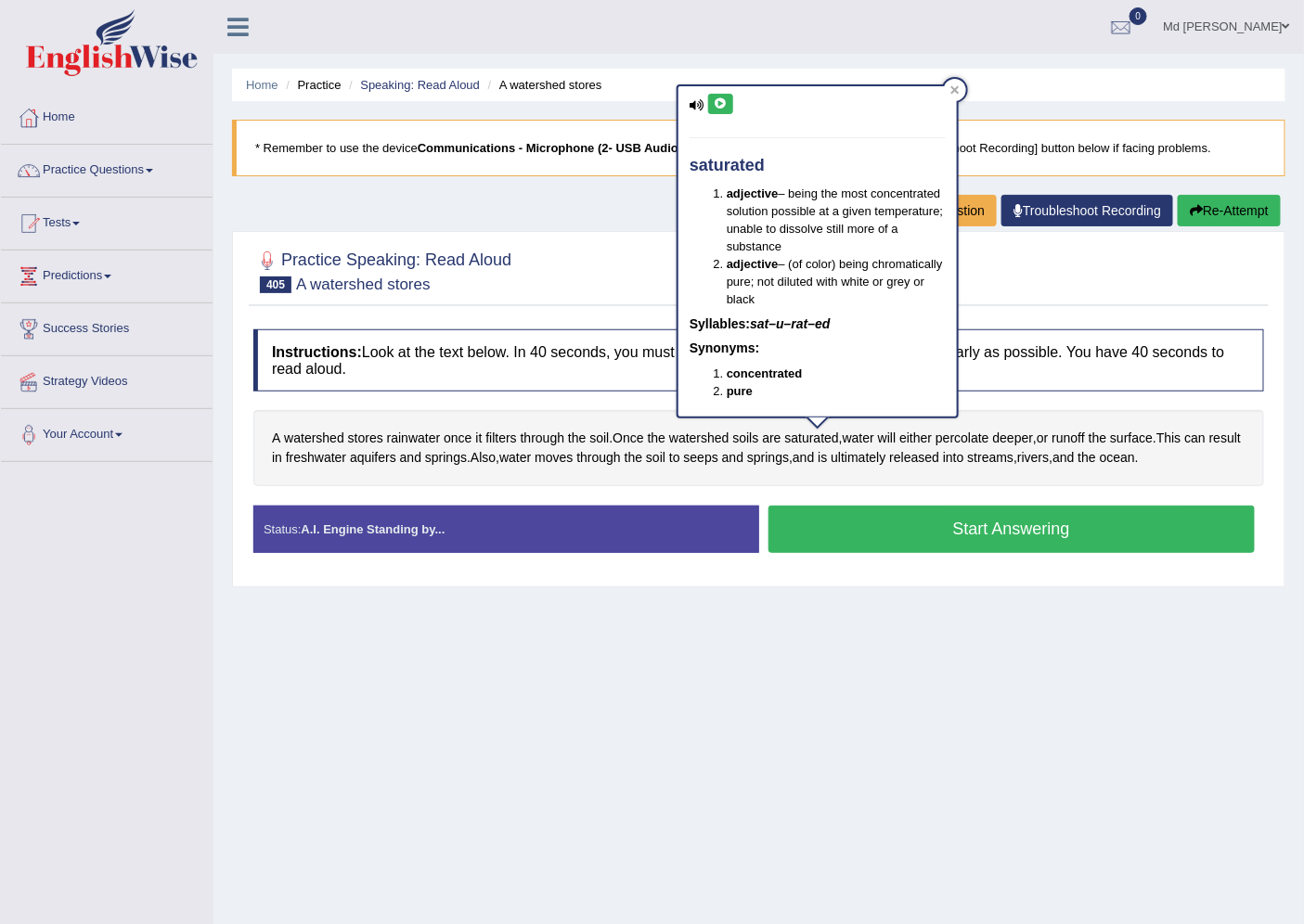
click at [716, 95] on button at bounding box center [721, 104] width 25 height 20
click at [958, 88] on div at bounding box center [954, 90] width 22 height 22
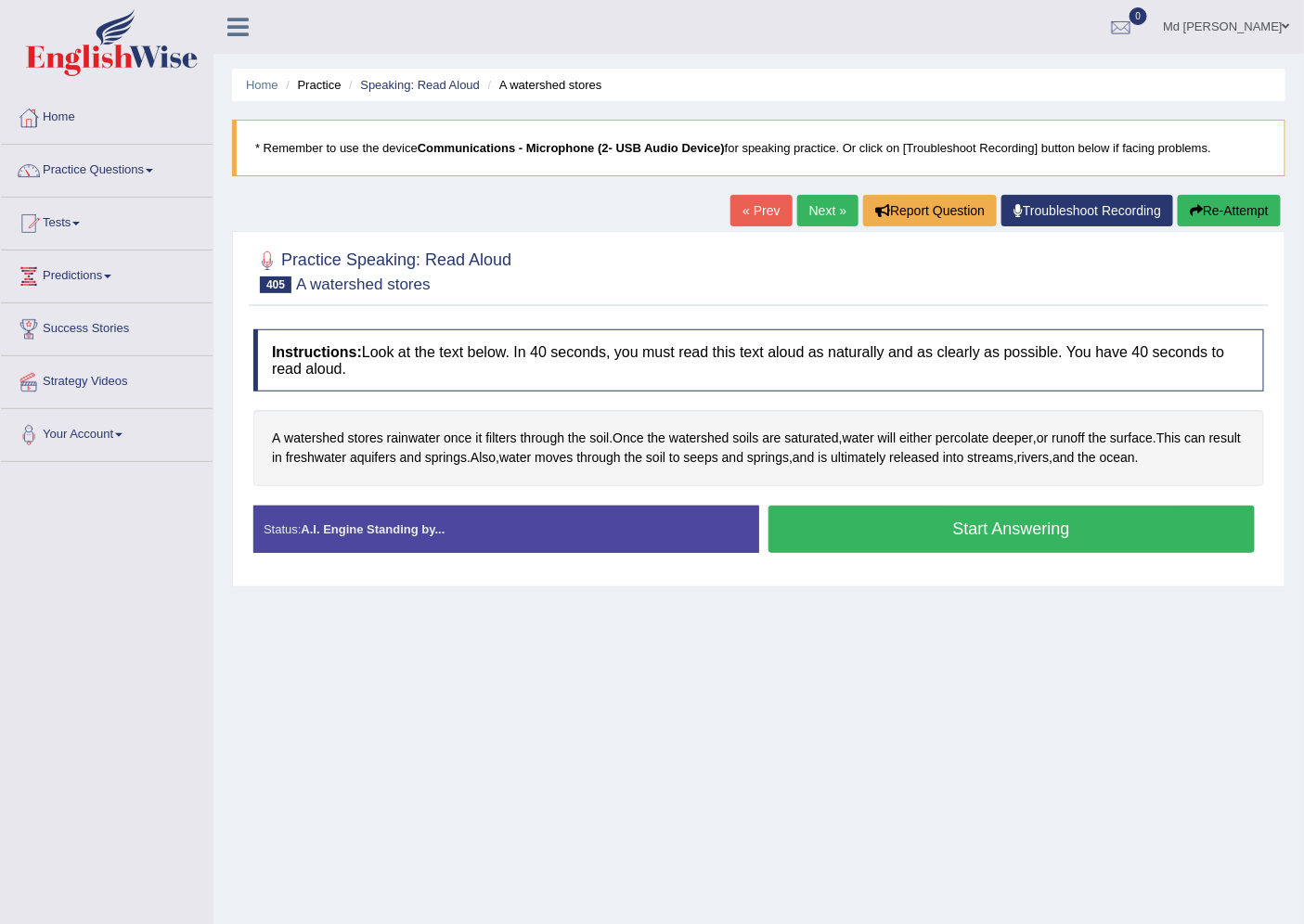
click at [806, 204] on link "Next »" at bounding box center [827, 210] width 61 height 32
click at [845, 441] on span "choking" at bounding box center [897, 438] width 104 height 19
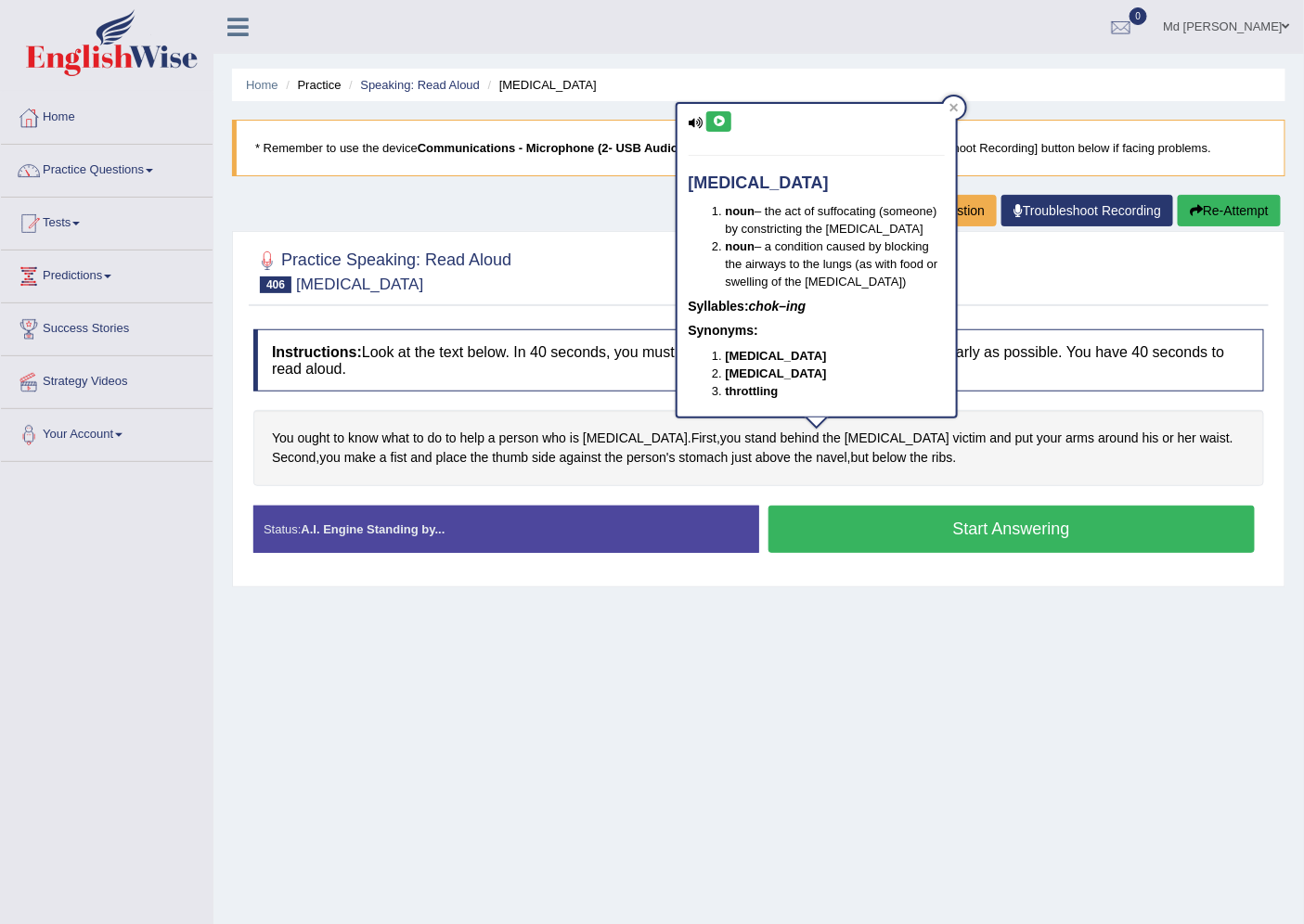
click at [720, 114] on button at bounding box center [719, 121] width 25 height 20
click at [315, 448] on span "Second" at bounding box center [293, 458] width 44 height 19
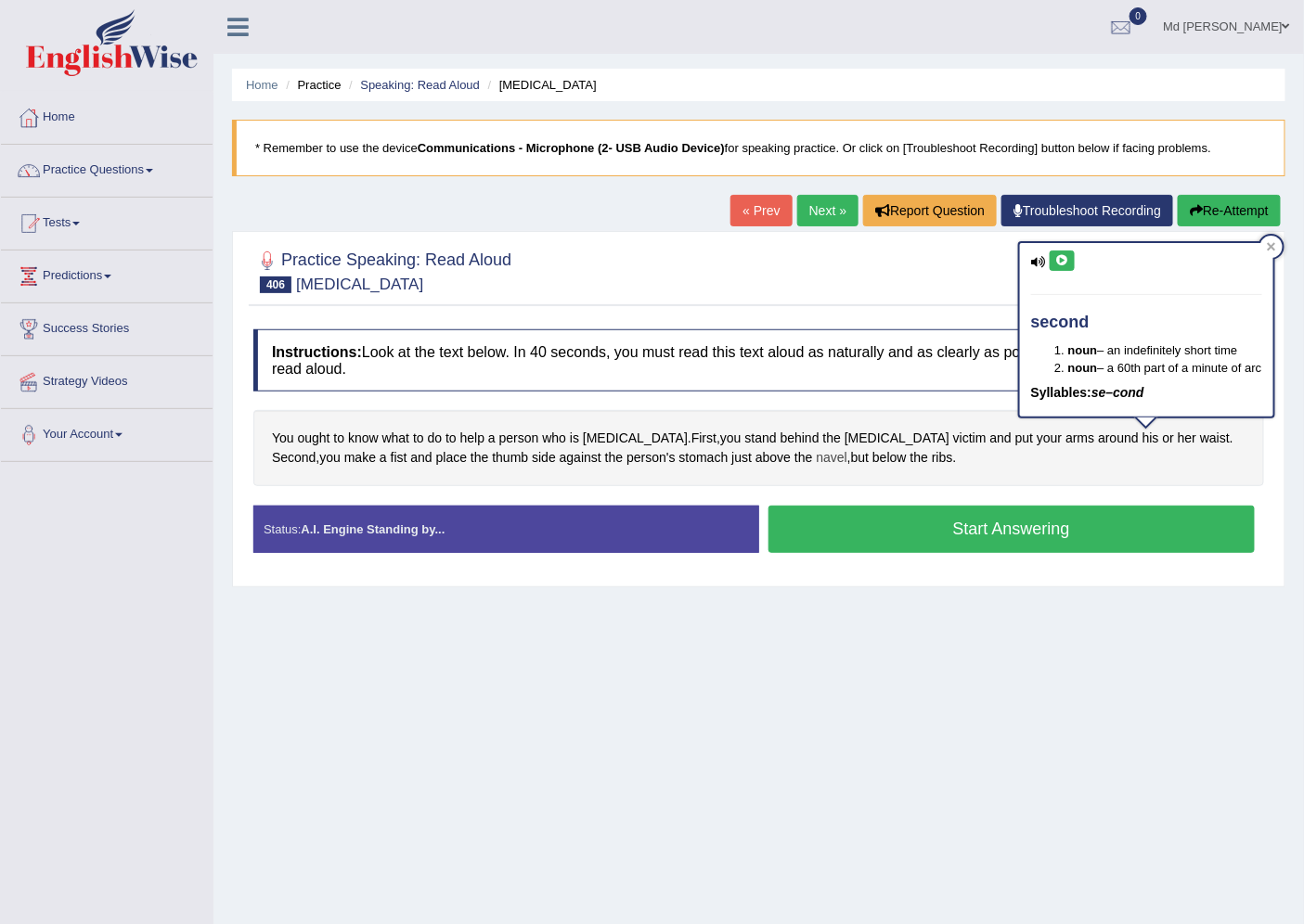
click at [815, 457] on span "navel" at bounding box center [831, 458] width 31 height 19
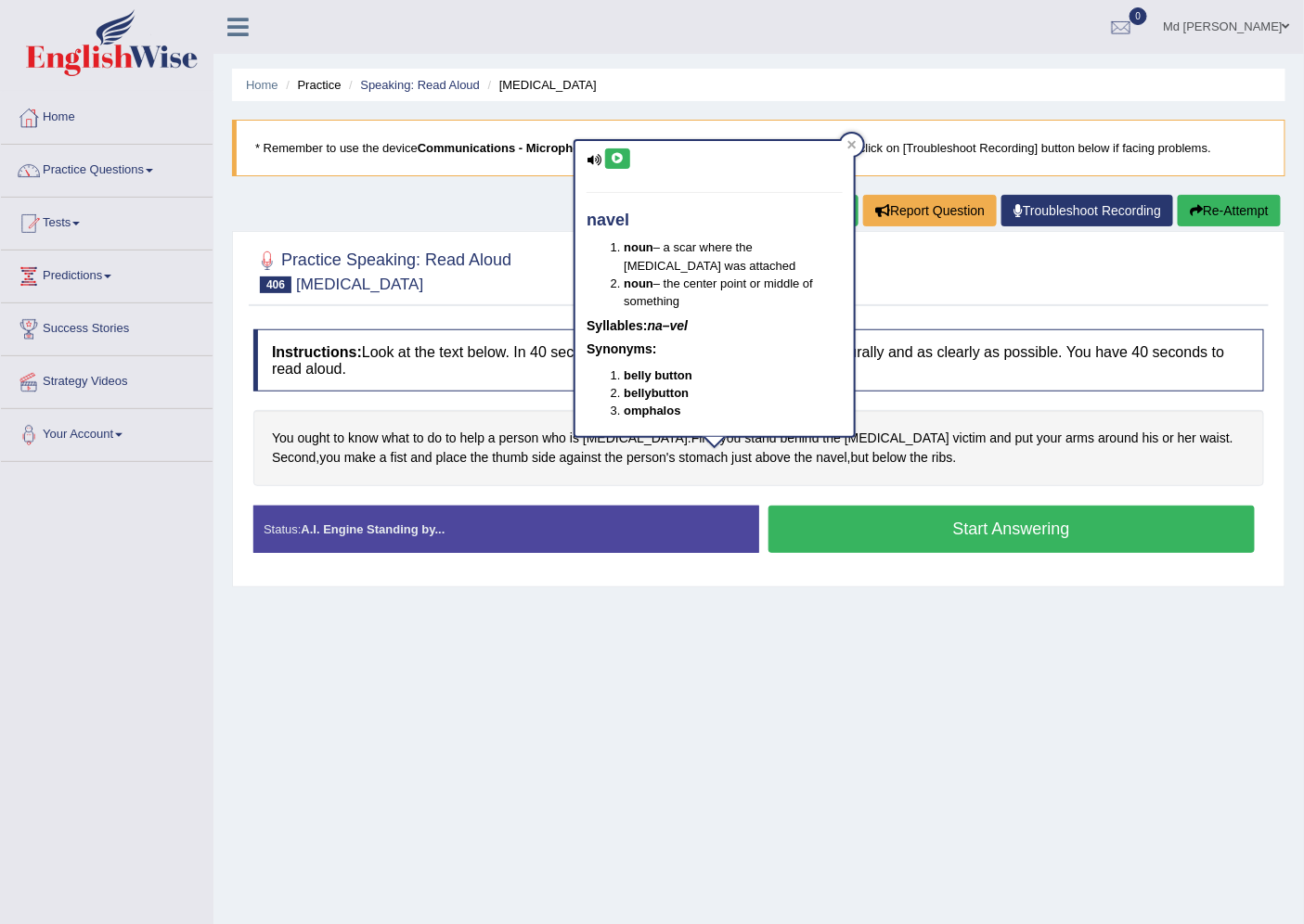
click at [829, 522] on button "Start Answering" at bounding box center [1012, 529] width 488 height 47
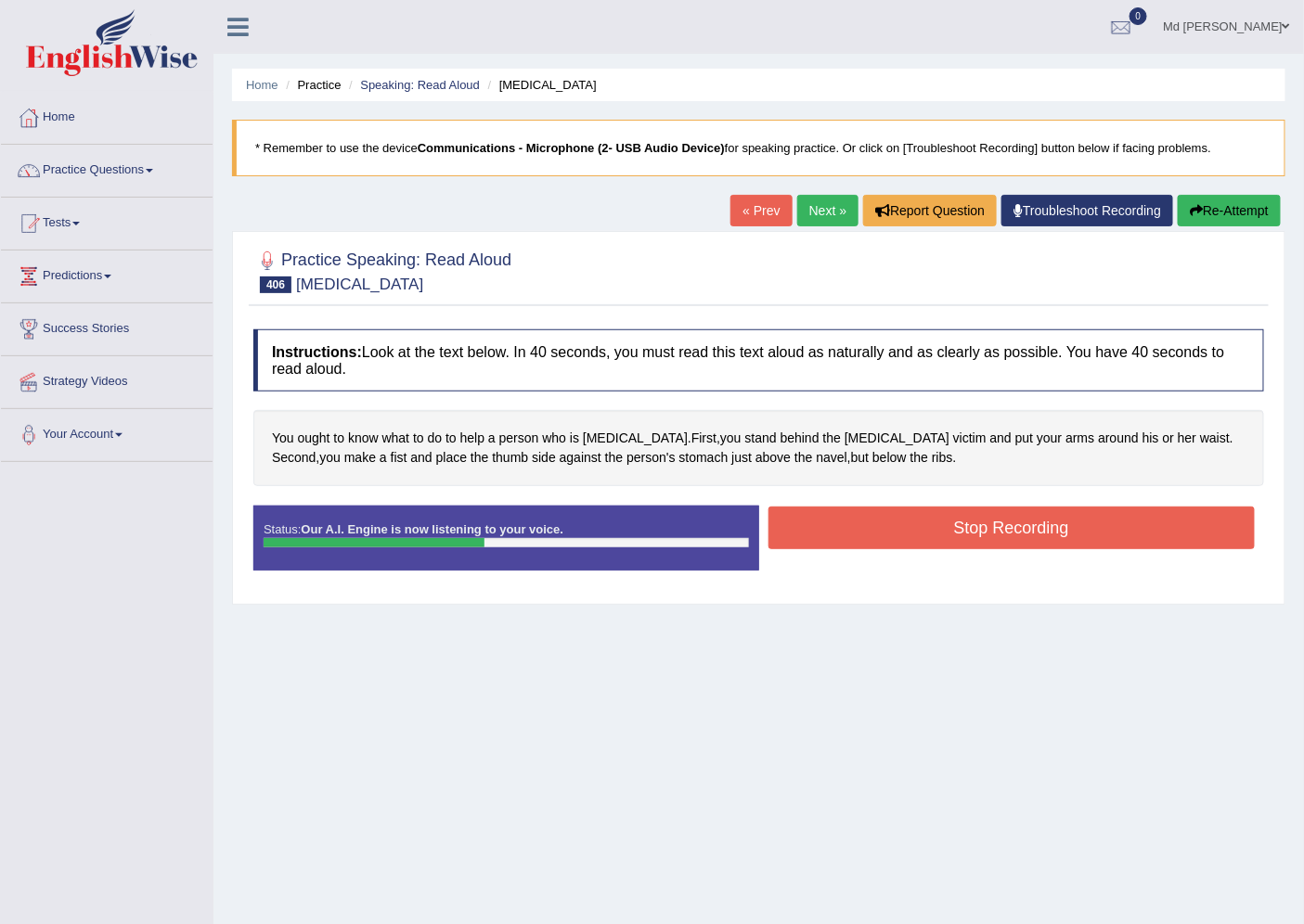
click at [809, 514] on button "Stop Recording" at bounding box center [1012, 528] width 488 height 43
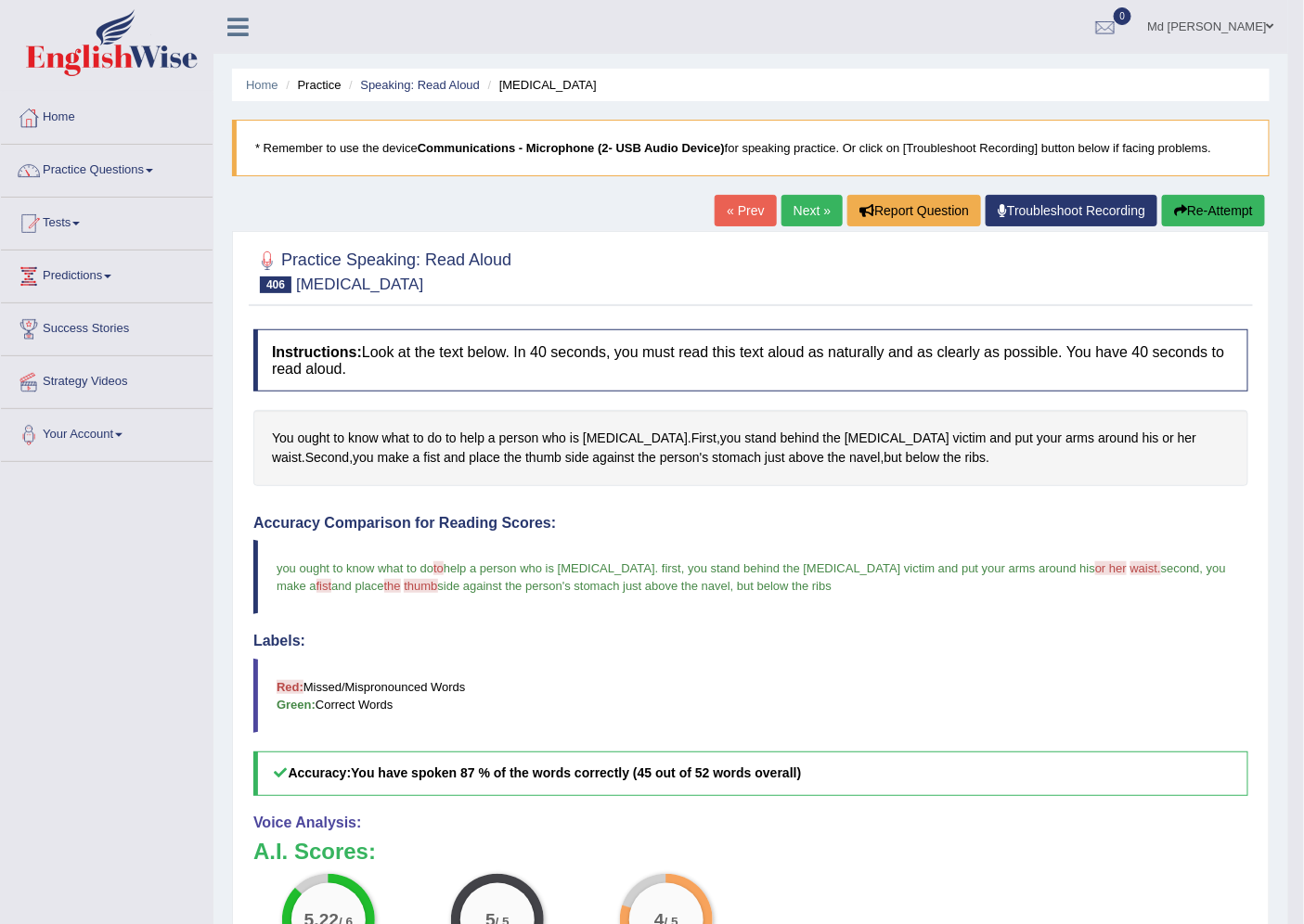
click at [801, 225] on link "Next »" at bounding box center [812, 210] width 61 height 32
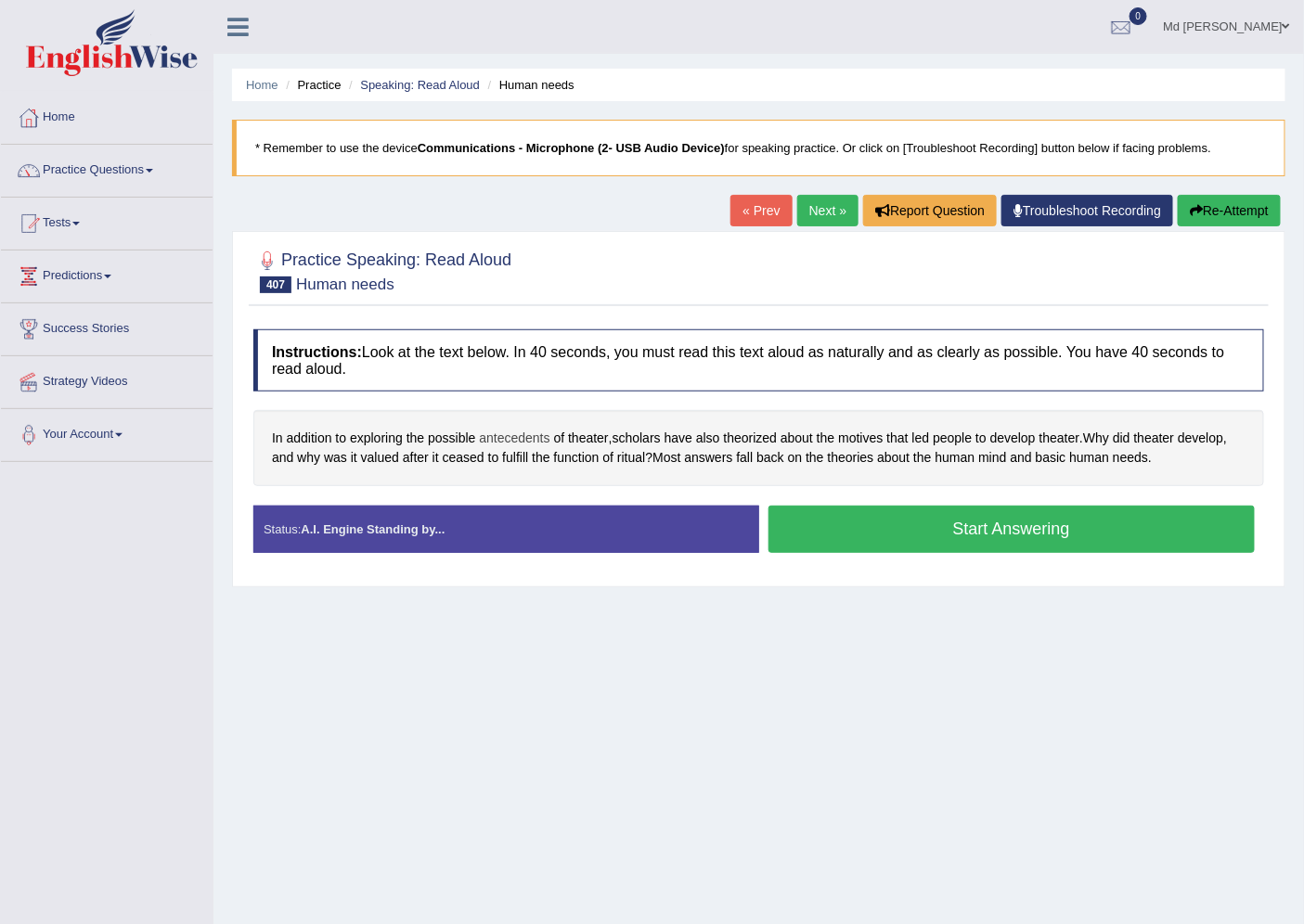
click at [515, 447] on span "antecedents" at bounding box center [514, 438] width 71 height 19
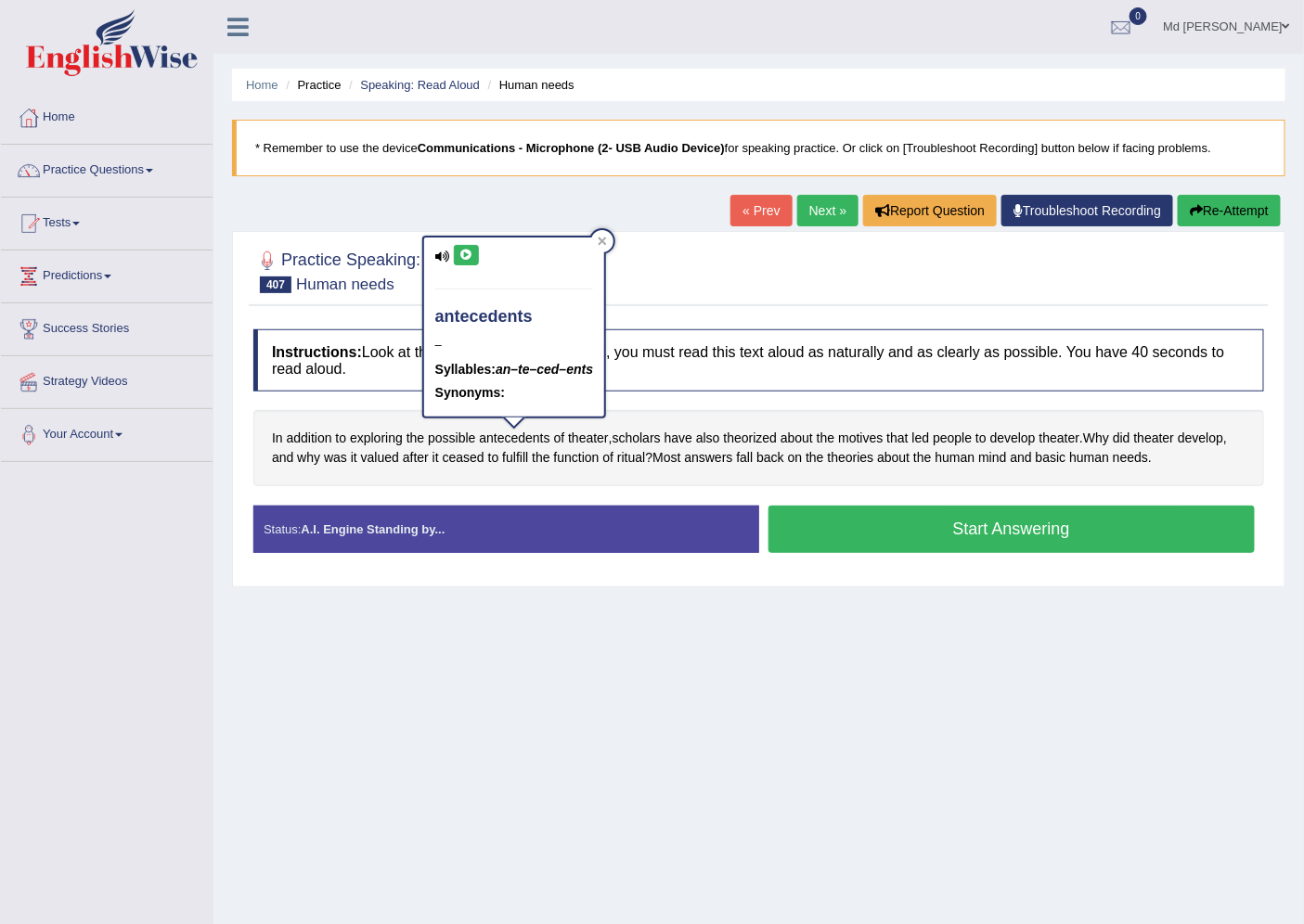
click at [454, 255] on button at bounding box center [466, 254] width 25 height 20
click at [469, 254] on icon at bounding box center [466, 255] width 14 height 12
click at [675, 325] on div "Instructions: Look at the text below. In 40 seconds, you must read this text al…" at bounding box center [758, 448] width 1020 height 256
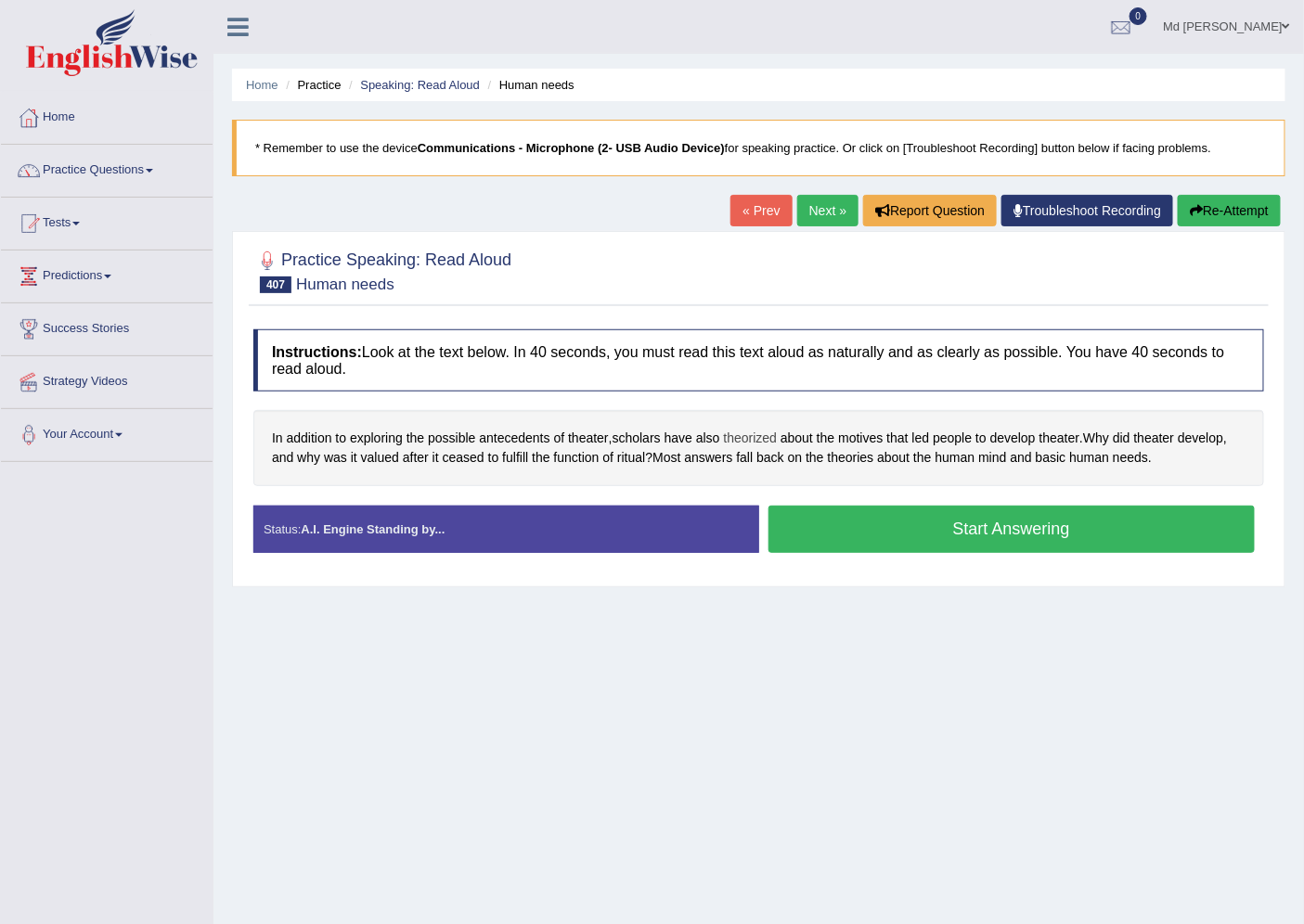
click at [778, 433] on span "theorized" at bounding box center [751, 438] width 54 height 19
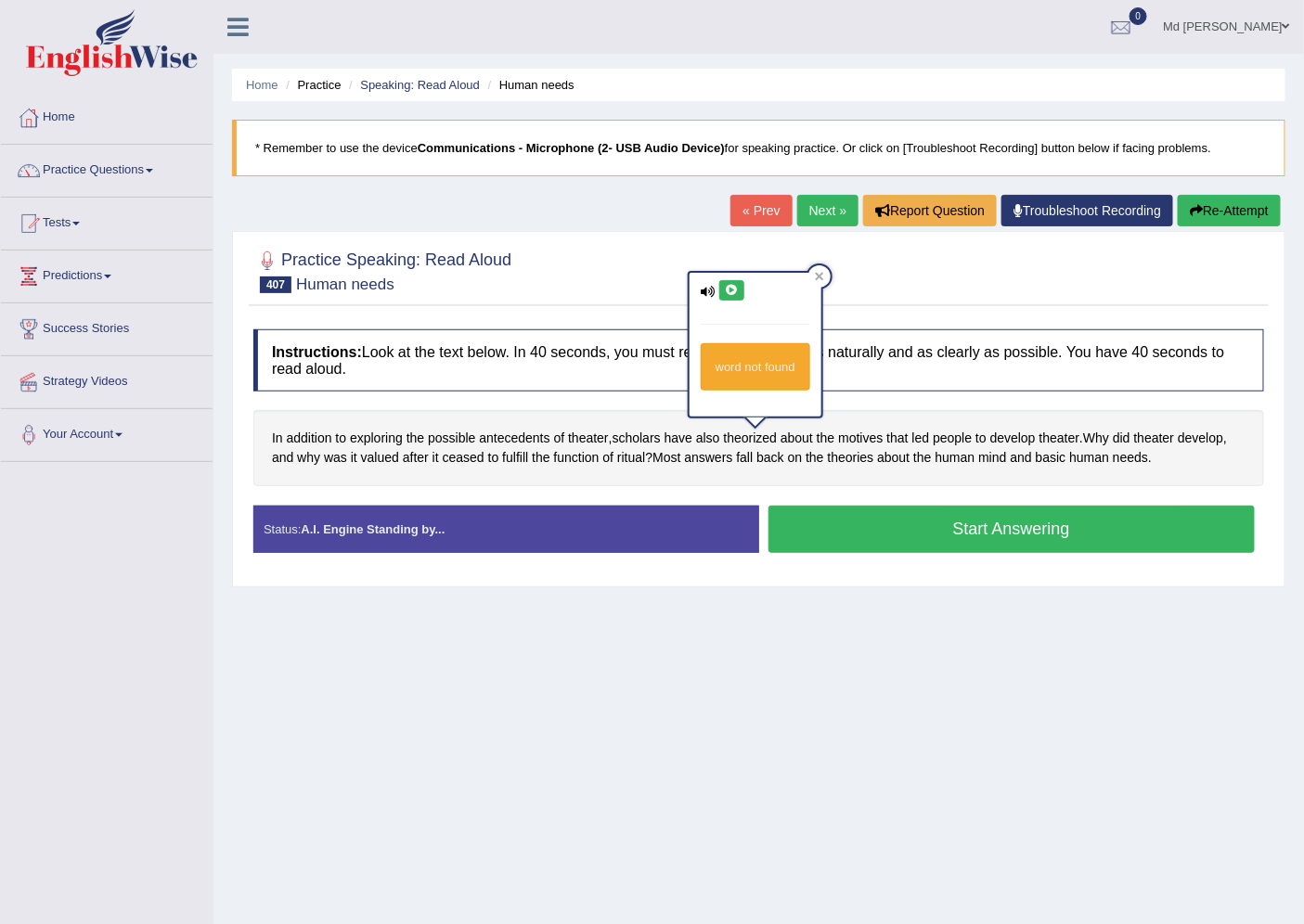
click at [736, 284] on icon at bounding box center [731, 290] width 14 height 12
click at [827, 277] on div at bounding box center [818, 276] width 22 height 22
